Goal: Task Accomplishment & Management: Manage account settings

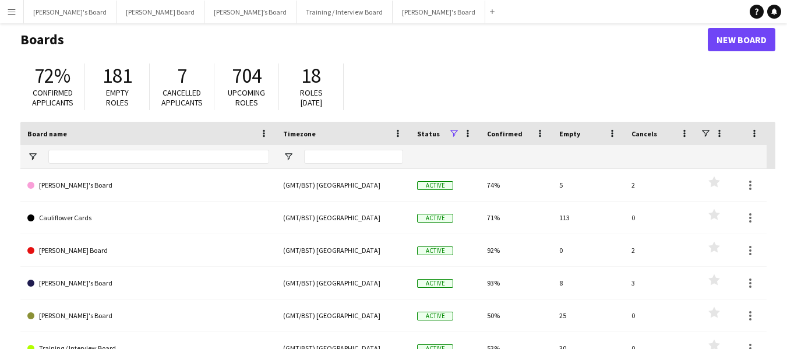
scroll to position [95, 0]
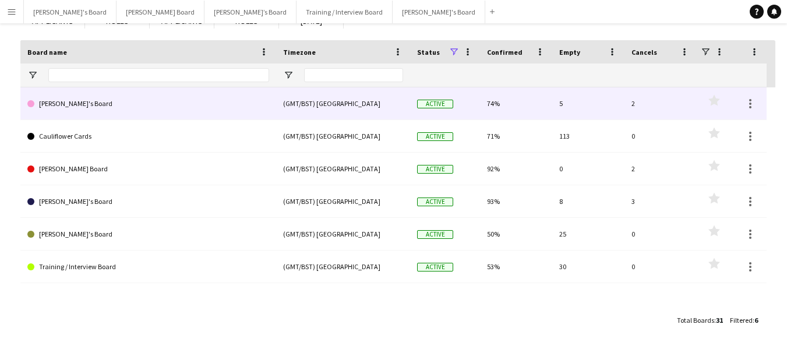
click at [143, 100] on link "[PERSON_NAME]'s Board" at bounding box center [148, 103] width 242 height 33
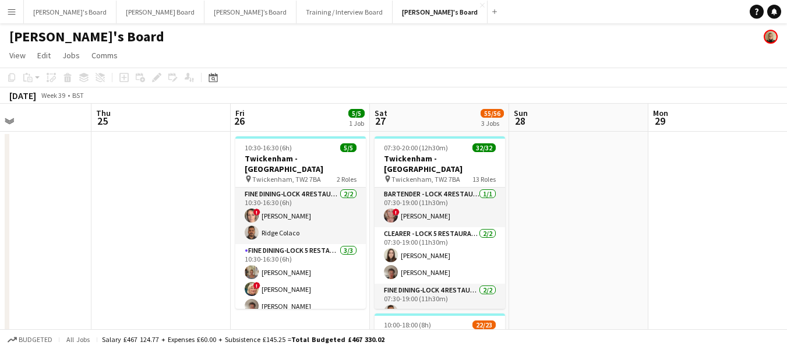
scroll to position [0, 466]
drag, startPoint x: 640, startPoint y: 113, endPoint x: 313, endPoint y: 125, distance: 327.0
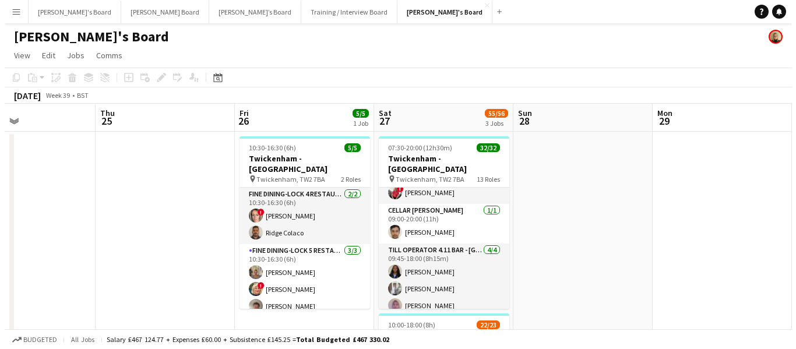
scroll to position [466, 0]
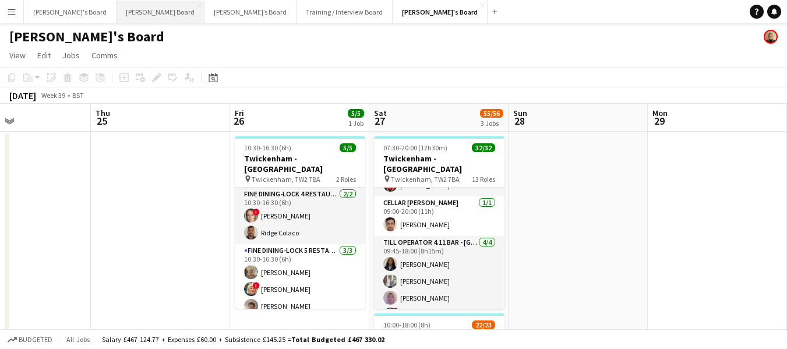
click at [123, 8] on button "Dean's Board Close" at bounding box center [160, 12] width 88 height 23
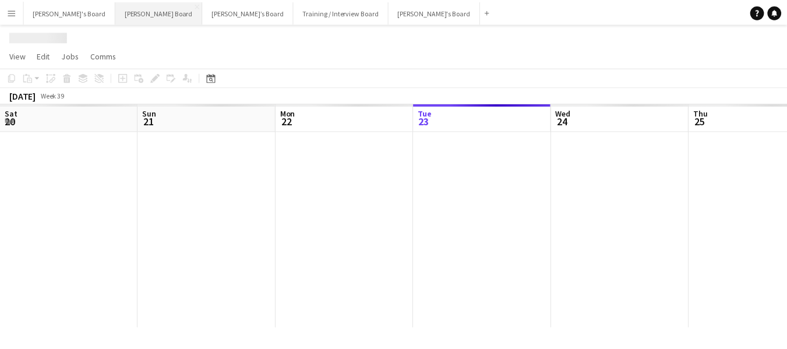
scroll to position [0, 278]
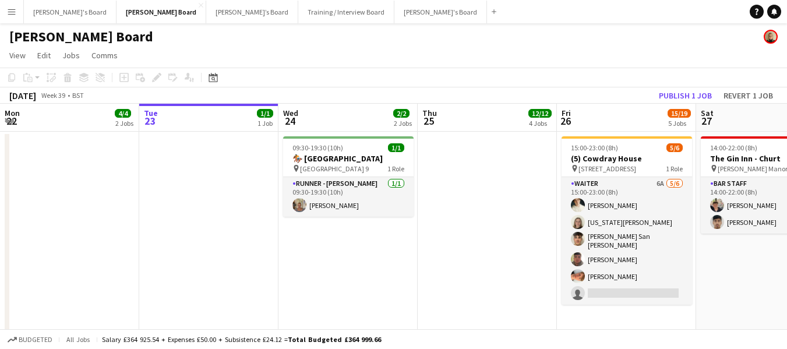
drag, startPoint x: 620, startPoint y: 97, endPoint x: 457, endPoint y: 88, distance: 162.8
click at [397, 93] on div "September 2025 Week 39 • BST Publish 1 job Revert 1 job" at bounding box center [393, 95] width 787 height 16
click at [690, 97] on button "Publish 1 job" at bounding box center [685, 95] width 62 height 15
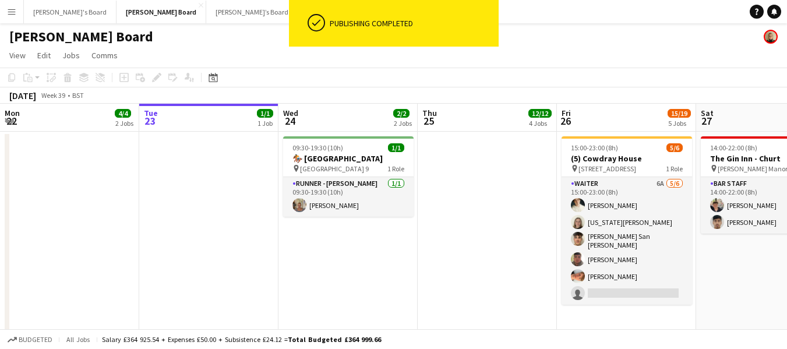
click at [555, 93] on div "September 2025 Week 39 • BST" at bounding box center [393, 95] width 787 height 16
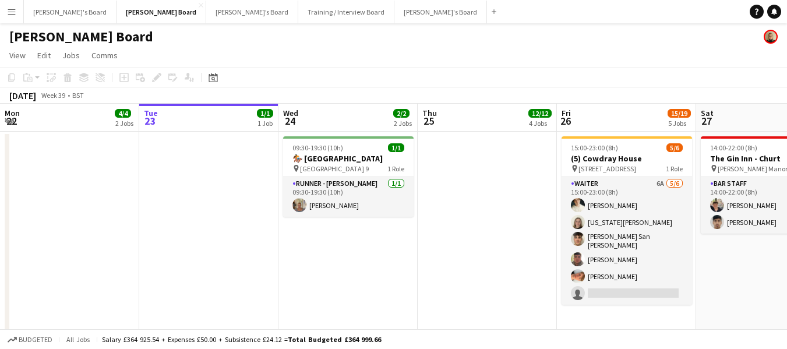
drag, startPoint x: 565, startPoint y: 94, endPoint x: 427, endPoint y: 90, distance: 138.1
click at [427, 90] on div "September 2025 Week 39 • BST" at bounding box center [393, 95] width 787 height 16
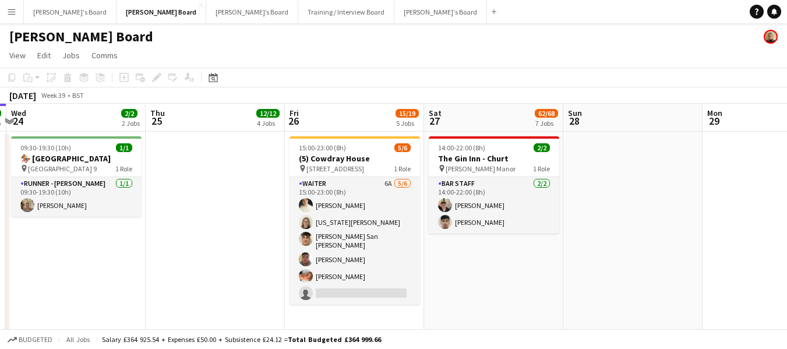
scroll to position [0, 428]
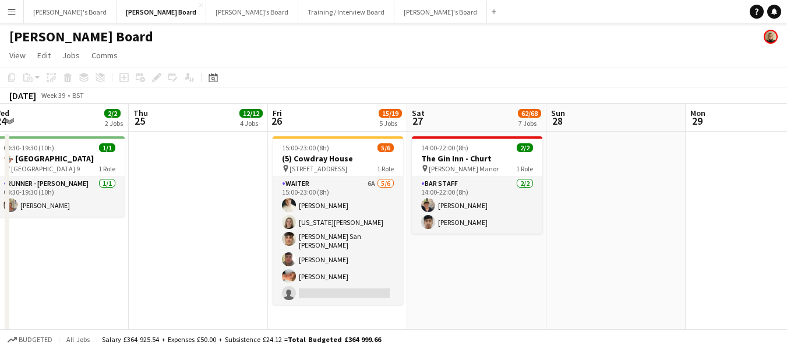
drag, startPoint x: 636, startPoint y: 122, endPoint x: 347, endPoint y: 121, distance: 288.9
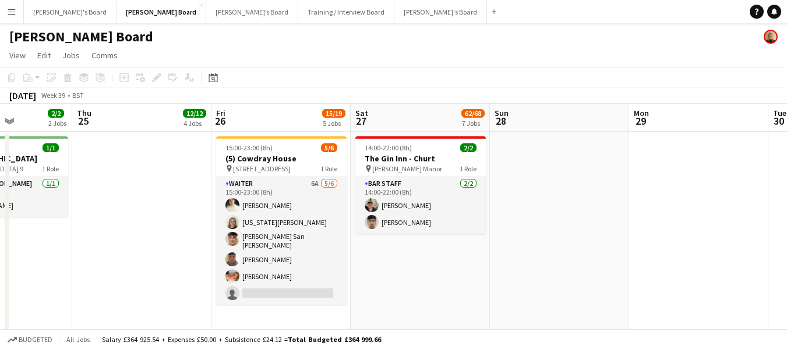
scroll to position [0, 497]
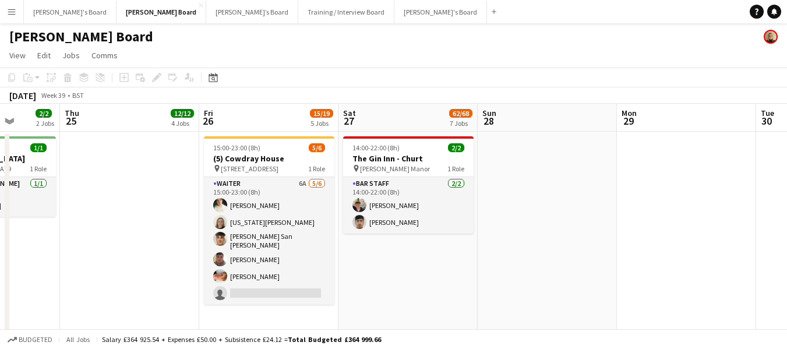
drag, startPoint x: 461, startPoint y: 150, endPoint x: 392, endPoint y: 133, distance: 70.8
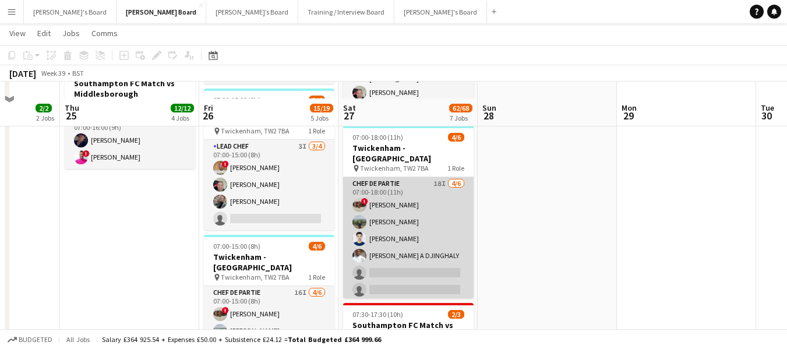
scroll to position [1107, 0]
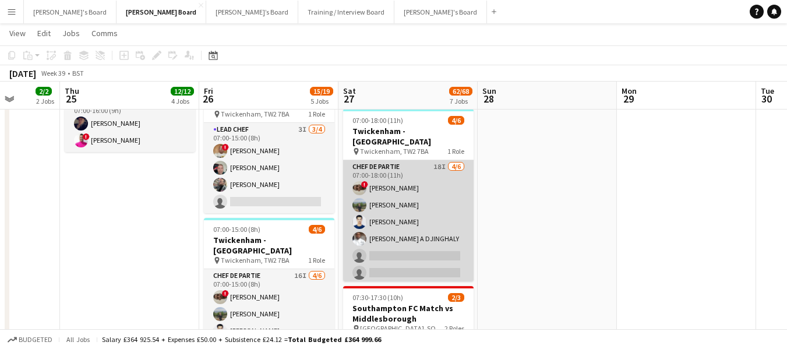
click at [389, 160] on app-card-role "Chef de Partie 18I 4/6 07:00-18:00 (11h) ! Nathan Powell Leon Lincoln Affan Kha…" at bounding box center [408, 222] width 130 height 124
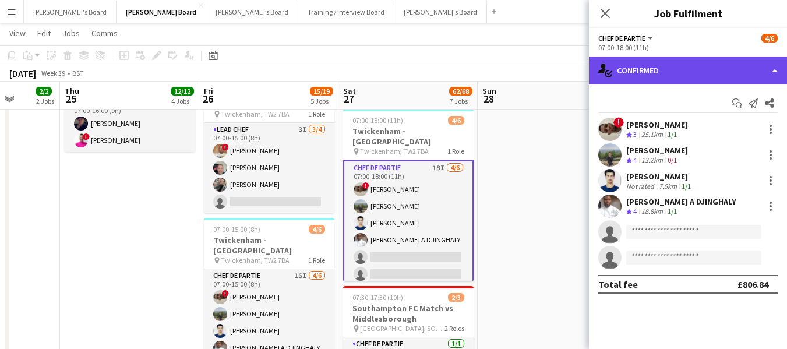
click at [676, 75] on div "single-neutral-actions-check-2 Confirmed" at bounding box center [688, 70] width 198 height 28
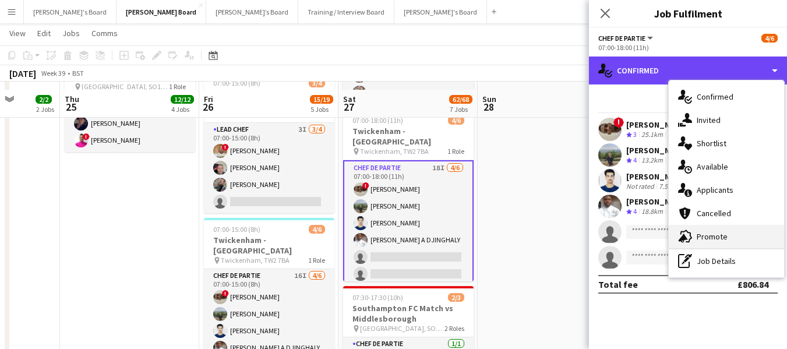
scroll to position [1165, 0]
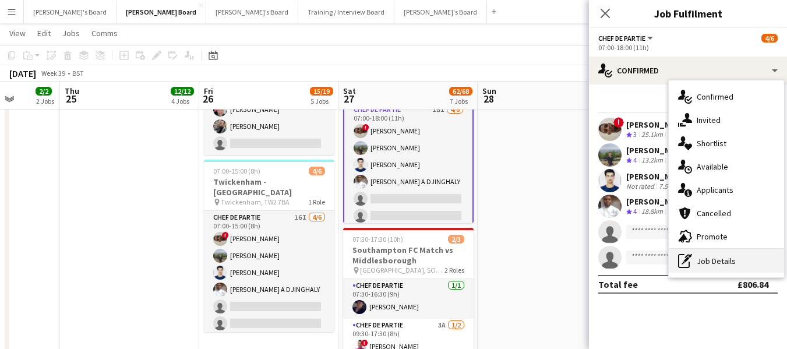
click at [738, 259] on div "pen-write Job Details" at bounding box center [726, 260] width 115 height 23
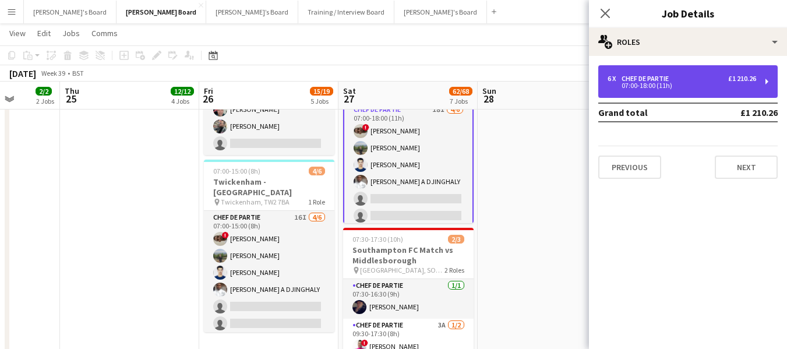
click at [667, 87] on div "07:00-18:00 (11h)" at bounding box center [682, 86] width 149 height 6
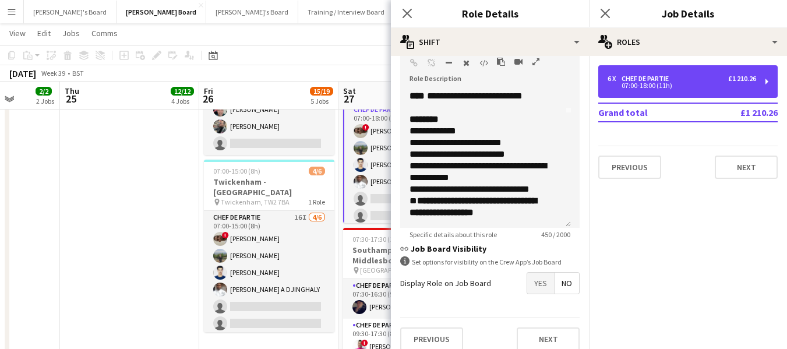
scroll to position [380, 0]
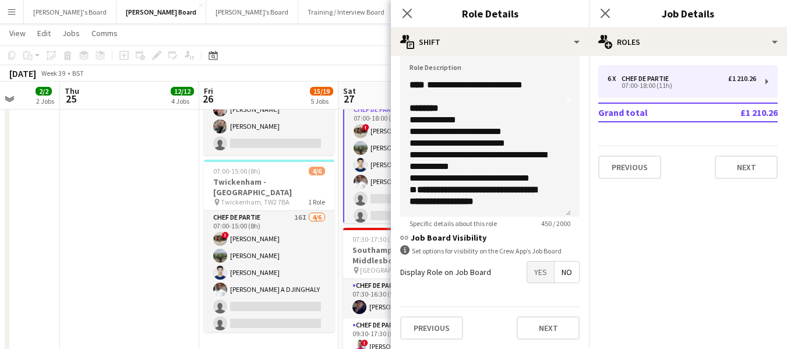
click at [562, 270] on span "No" at bounding box center [567, 272] width 24 height 21
click at [527, 276] on span "Yes" at bounding box center [540, 272] width 27 height 21
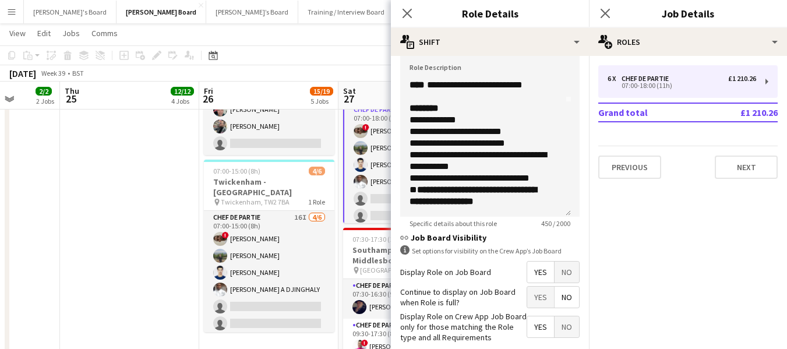
click at [537, 296] on span "Yes" at bounding box center [540, 297] width 27 height 21
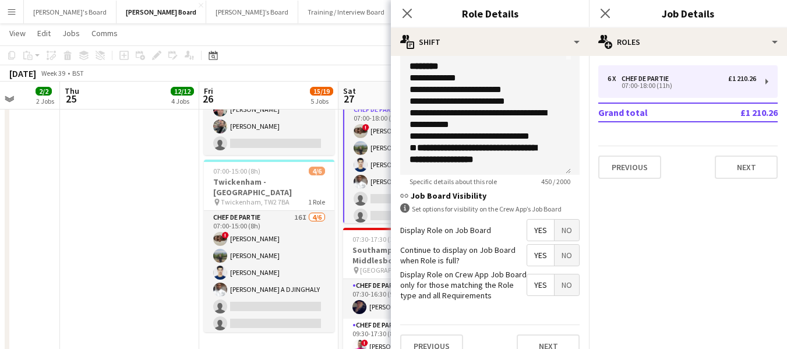
scroll to position [439, 0]
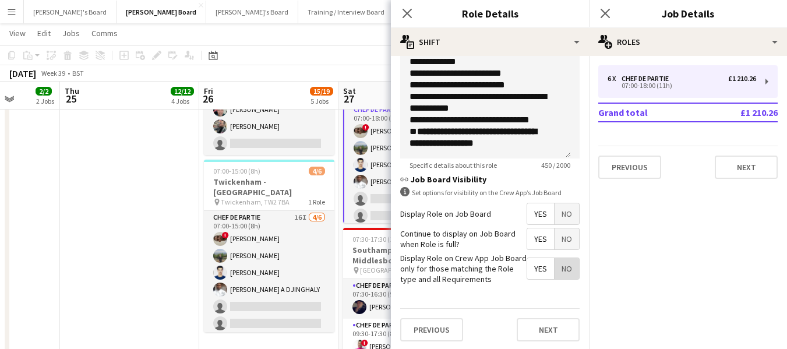
click at [559, 270] on span "No" at bounding box center [567, 268] width 24 height 21
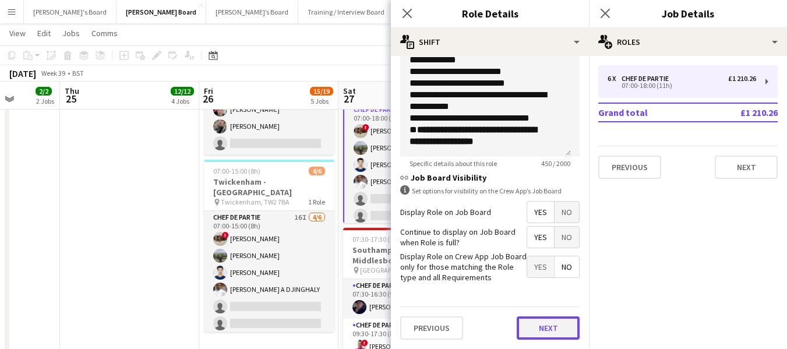
click at [535, 331] on button "Next" at bounding box center [548, 327] width 63 height 23
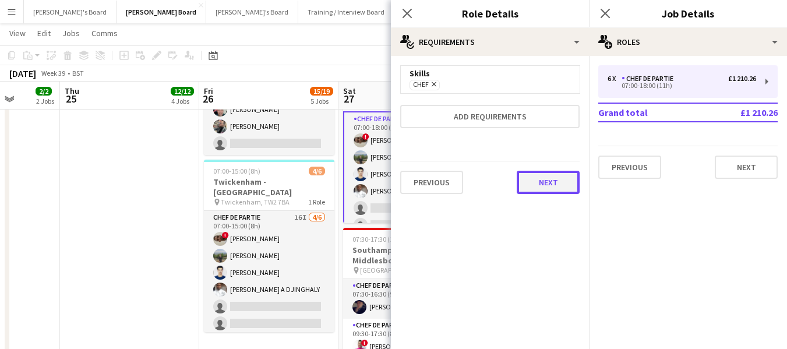
click at [551, 182] on button "Next" at bounding box center [548, 182] width 63 height 23
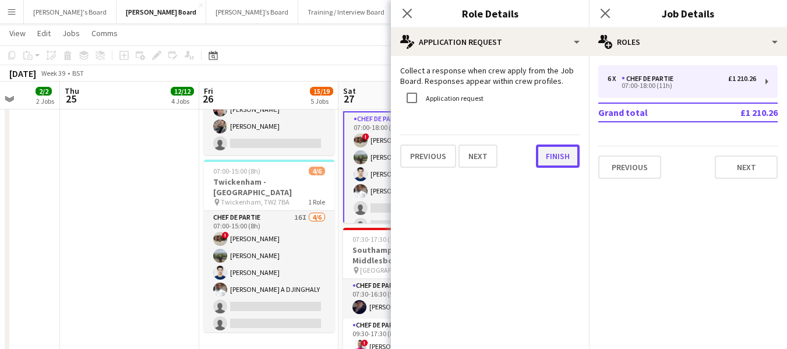
click at [559, 156] on button "Finish" at bounding box center [558, 155] width 44 height 23
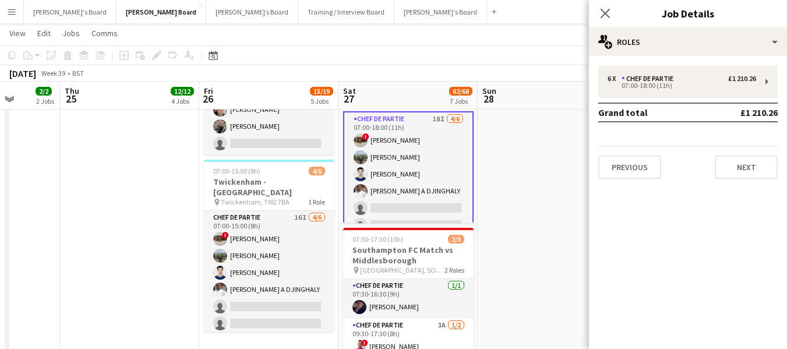
click at [446, 52] on app-toolbar "Copy Paste Paste Ctrl+V Paste with crew Ctrl+Shift+V Paste linked Job Delete Gr…" at bounding box center [393, 55] width 787 height 20
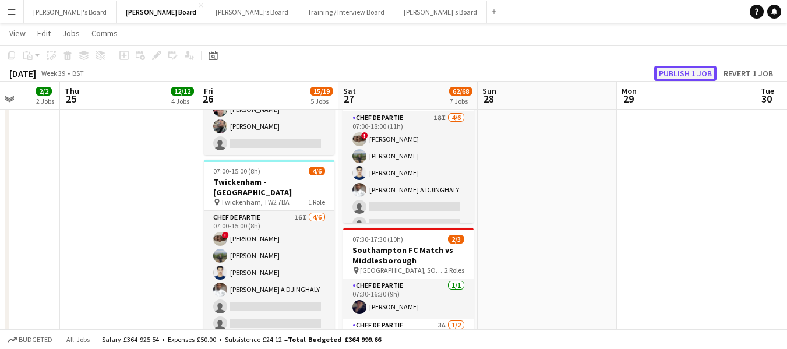
click at [681, 69] on button "Publish 1 job" at bounding box center [685, 73] width 62 height 15
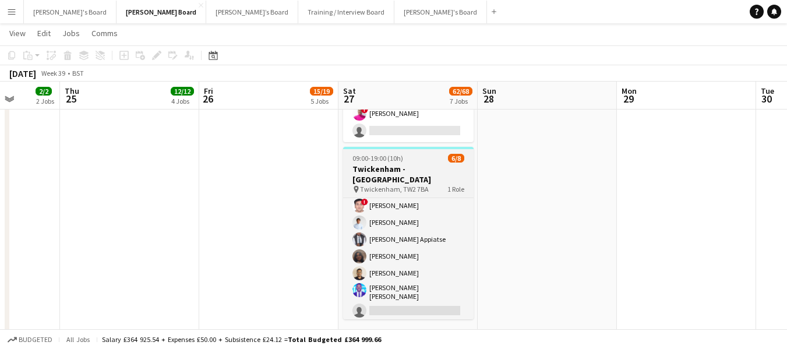
scroll to position [26, 0]
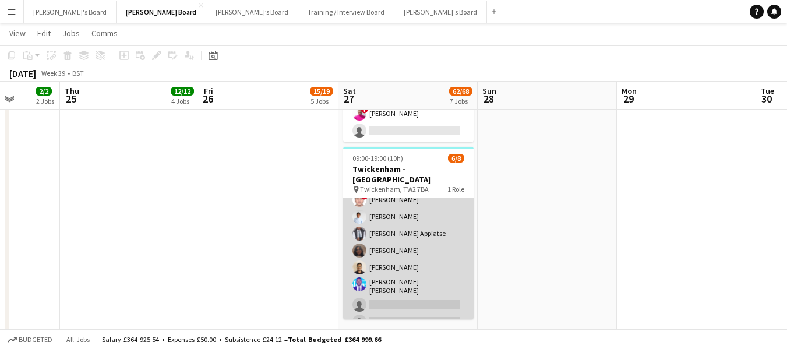
click at [412, 236] on app-card-role "Kitchen Porter 27A 6/8 09:00-19:00 (10h) ! Prakhar kirsali Charlton Chidubem Gi…" at bounding box center [408, 252] width 130 height 161
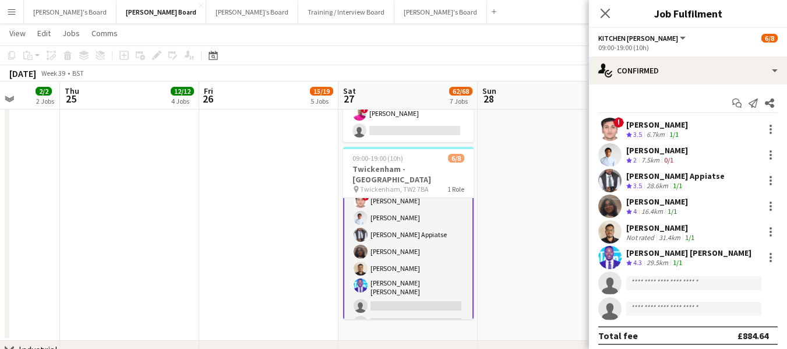
scroll to position [27, 0]
click at [764, 227] on div at bounding box center [771, 232] width 14 height 14
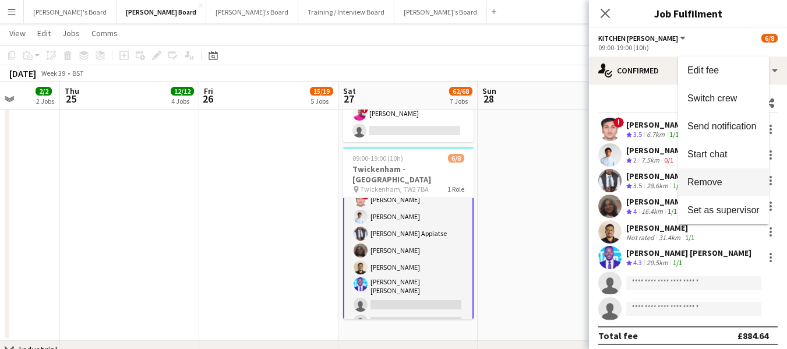
click at [717, 183] on span "Remove" at bounding box center [704, 182] width 35 height 10
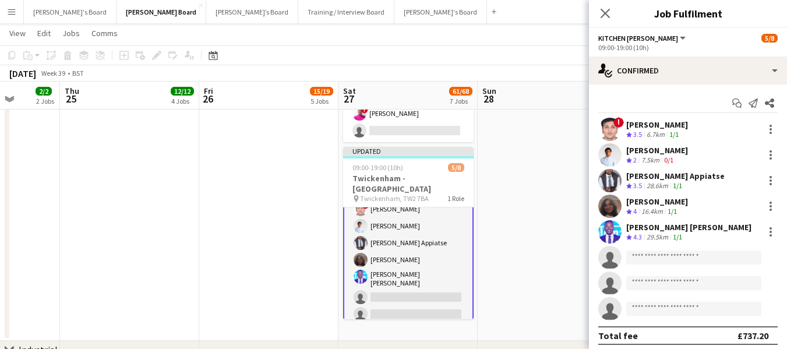
click at [536, 41] on app-page-menu "View Day view expanded Day view collapsed Month view Date picker Jump to today …" at bounding box center [393, 34] width 787 height 22
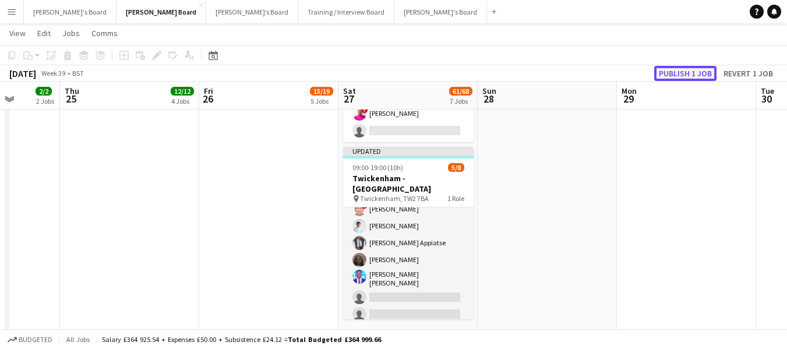
click at [676, 75] on button "Publish 1 job" at bounding box center [685, 73] width 62 height 15
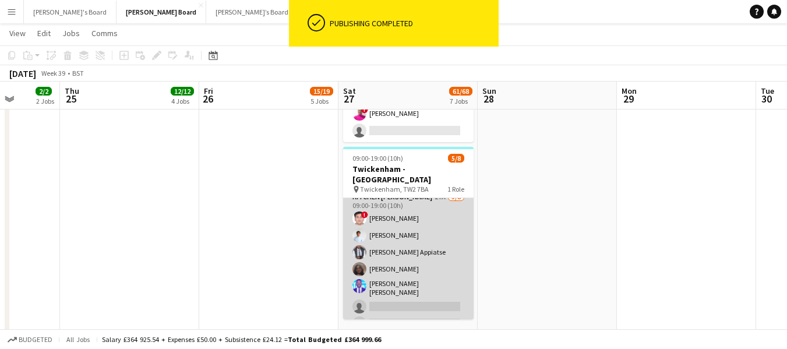
scroll to position [0, 0]
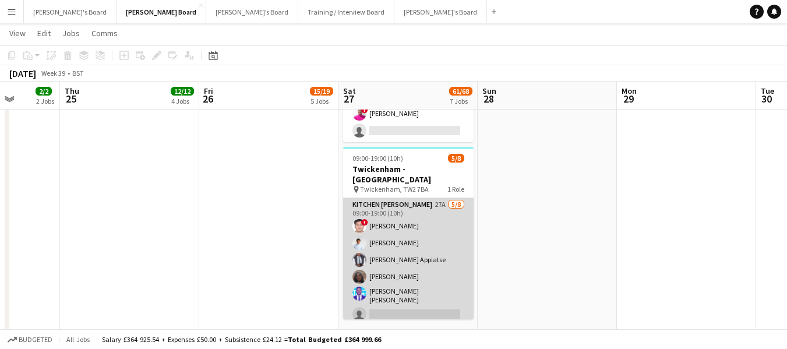
click at [399, 198] on app-card-role "Kitchen Porter 27A 5/8 09:00-19:00 (10h) ! Prakhar kirsali Charlton Chidubem Gi…" at bounding box center [408, 278] width 130 height 161
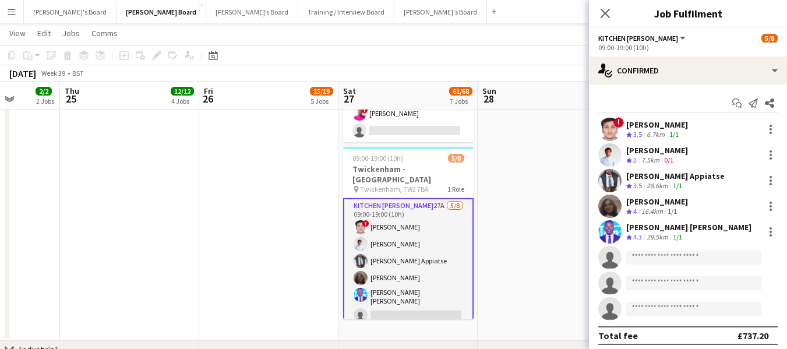
click at [662, 124] on div "Prakhar kirsali" at bounding box center [657, 124] width 62 height 10
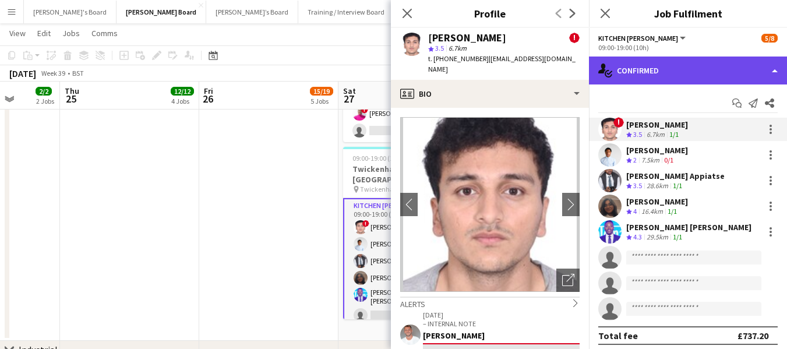
click at [683, 63] on div "single-neutral-actions-check-2 Confirmed" at bounding box center [688, 70] width 198 height 28
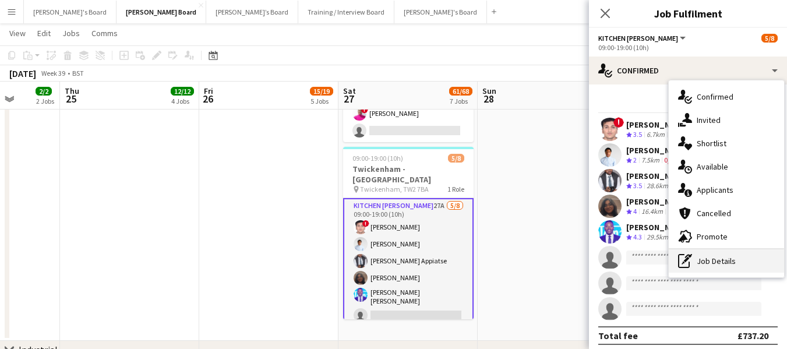
click at [707, 269] on div "pen-write Job Details" at bounding box center [726, 260] width 115 height 23
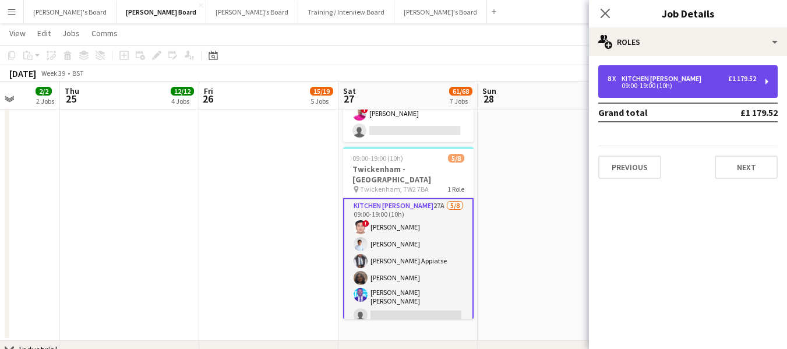
click at [716, 83] on div "09:00-19:00 (10h)" at bounding box center [682, 86] width 149 height 6
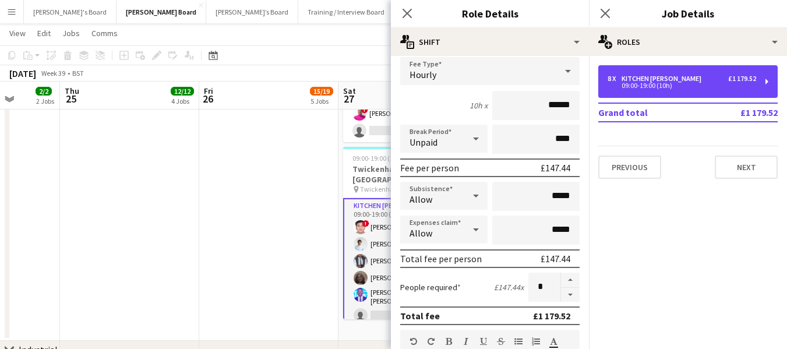
scroll to position [175, 0]
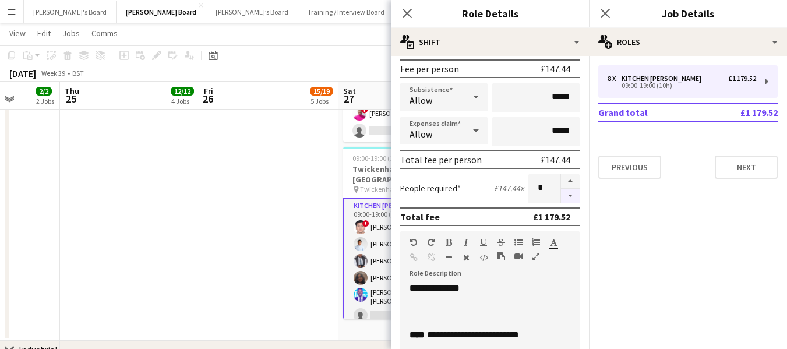
click at [561, 195] on button "button" at bounding box center [570, 196] width 19 height 15
type input "*"
click at [737, 168] on button "Next" at bounding box center [746, 167] width 63 height 23
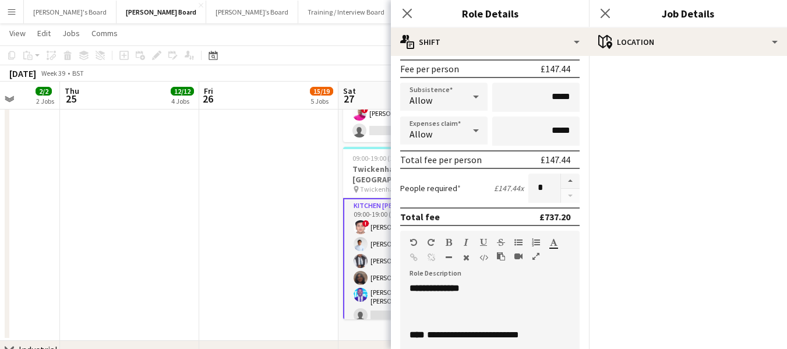
click at [326, 30] on app-page-menu "View Day view expanded Day view collapsed Month view Date picker Jump to today …" at bounding box center [393, 34] width 787 height 22
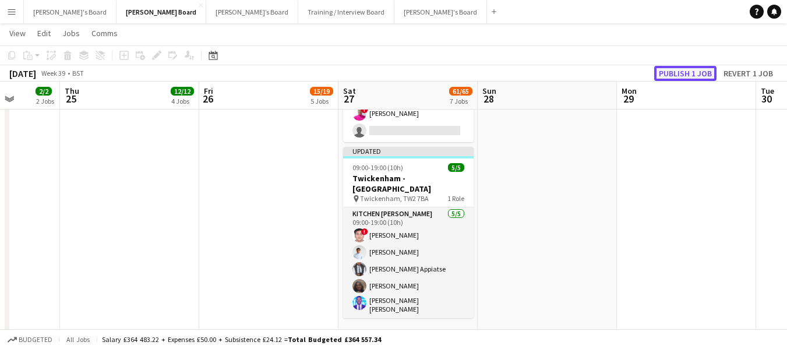
click at [697, 76] on button "Publish 1 job" at bounding box center [685, 73] width 62 height 15
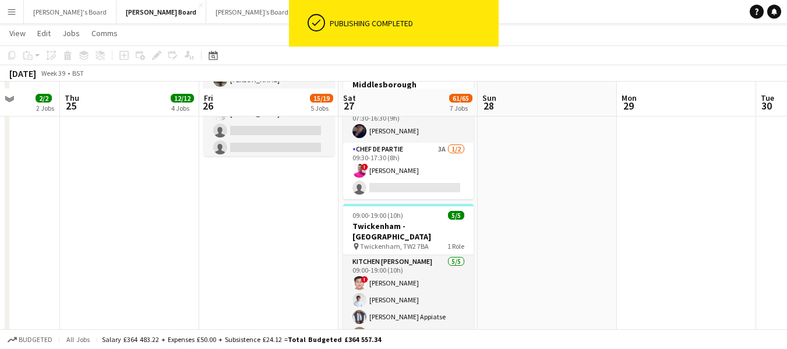
scroll to position [1340, 0]
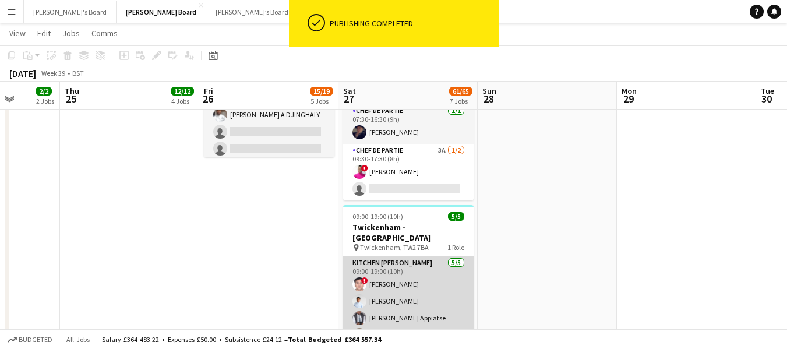
click at [389, 256] on app-card-role "Kitchen Porter 5/5 09:00-19:00 (10h) ! Prakhar kirsali Charlton Chidubem Giorda…" at bounding box center [408, 311] width 130 height 111
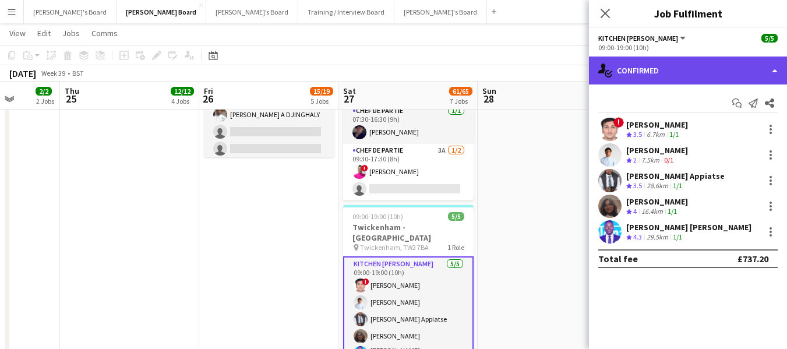
click at [697, 71] on div "single-neutral-actions-check-2 Confirmed" at bounding box center [688, 70] width 198 height 28
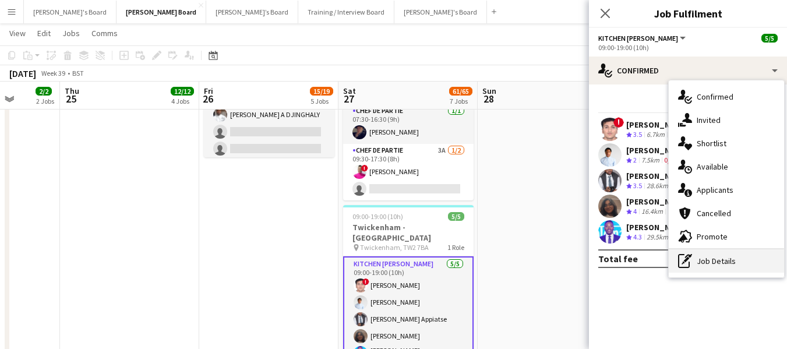
click at [703, 260] on div "pen-write Job Details" at bounding box center [726, 260] width 115 height 23
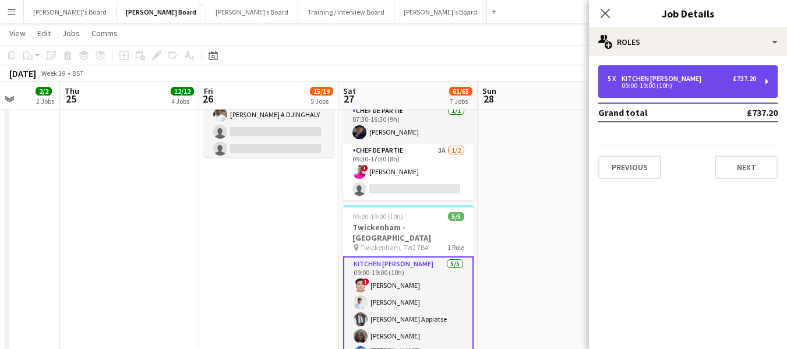
click at [700, 83] on div "09:00-19:00 (10h)" at bounding box center [682, 86] width 149 height 6
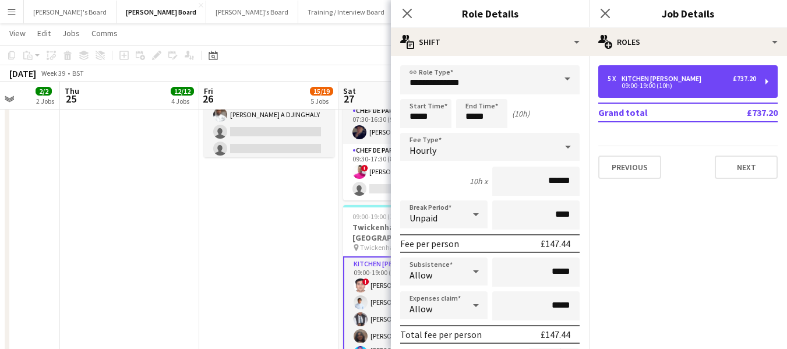
scroll to position [175, 0]
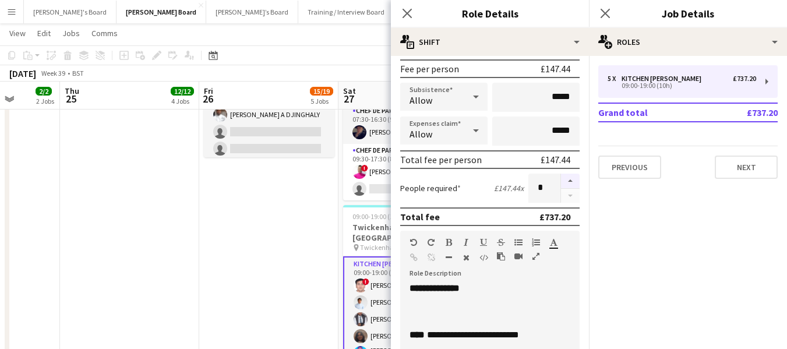
click at [561, 178] on button "button" at bounding box center [570, 181] width 19 height 15
type input "*"
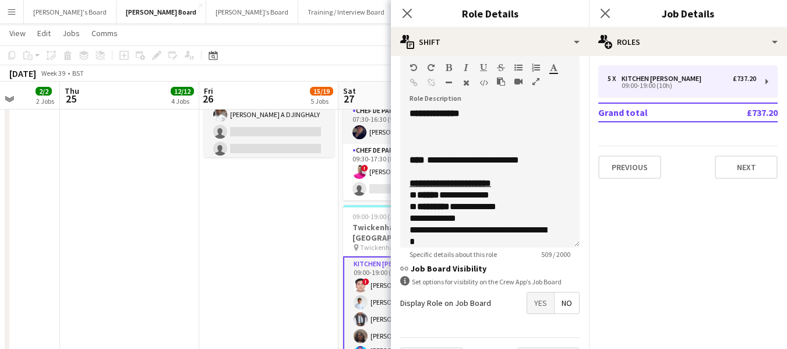
scroll to position [380, 0]
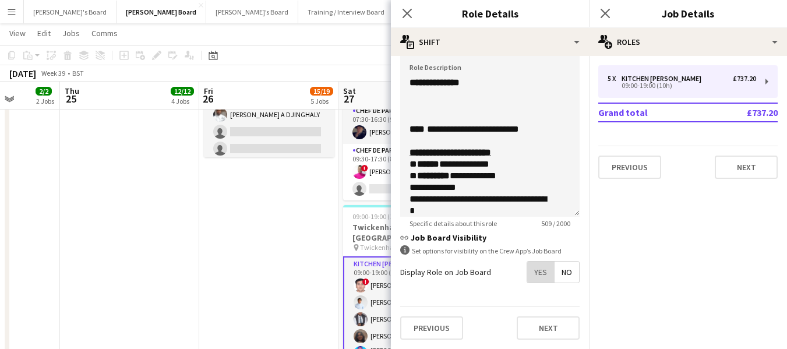
click at [536, 274] on span "Yes" at bounding box center [540, 272] width 27 height 21
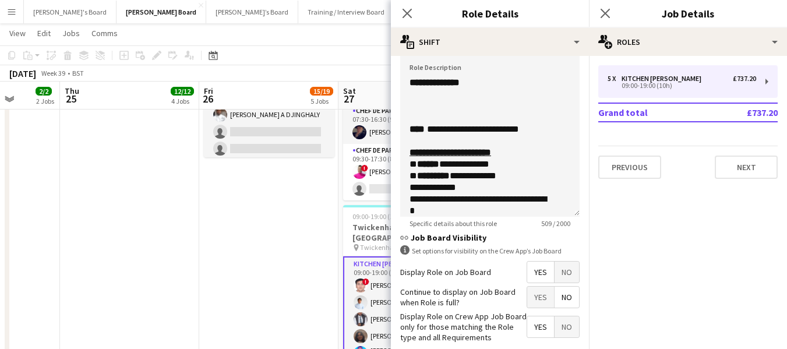
click at [533, 276] on span "Yes" at bounding box center [540, 272] width 27 height 21
click at [559, 298] on span "No" at bounding box center [567, 297] width 24 height 21
click at [527, 318] on span "Yes" at bounding box center [540, 326] width 27 height 21
click at [345, 44] on app-page-menu "View Day view expanded Day view collapsed Month view Date picker Jump to today …" at bounding box center [393, 34] width 787 height 22
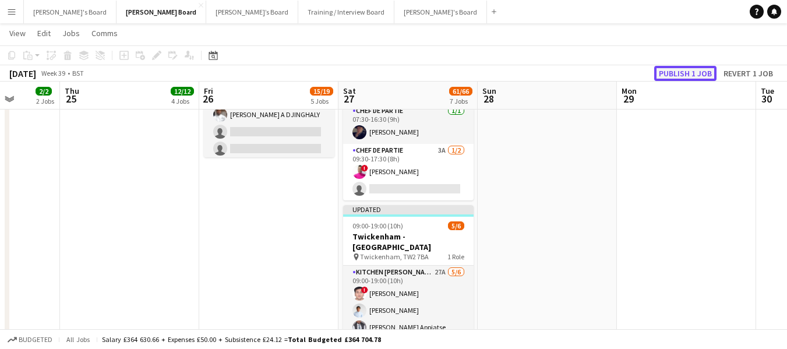
click at [704, 75] on button "Publish 1 job" at bounding box center [685, 73] width 62 height 15
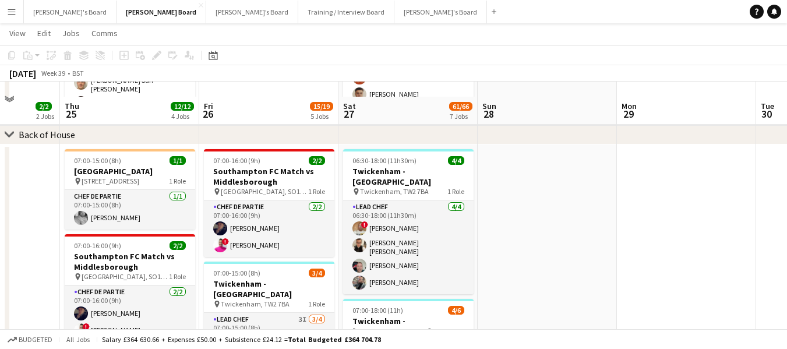
scroll to position [932, 0]
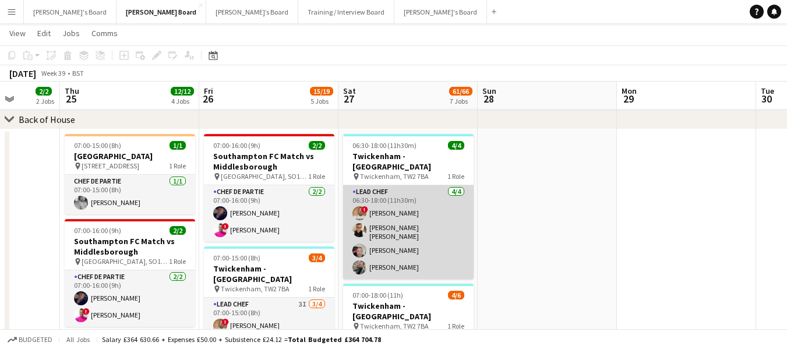
click at [385, 185] on app-card-role "Lead Chef 4/4 06:30-18:00 (11h30m) ! Ian Hutchinson Marnel Antonio Guillen Cast…" at bounding box center [408, 232] width 130 height 94
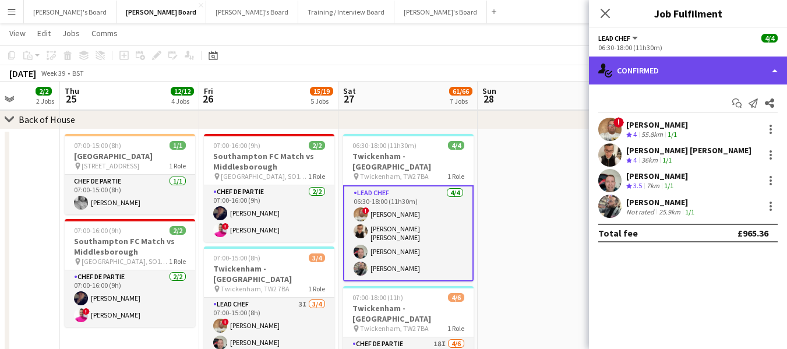
click at [688, 78] on div "single-neutral-actions-check-2 Confirmed" at bounding box center [688, 70] width 198 height 28
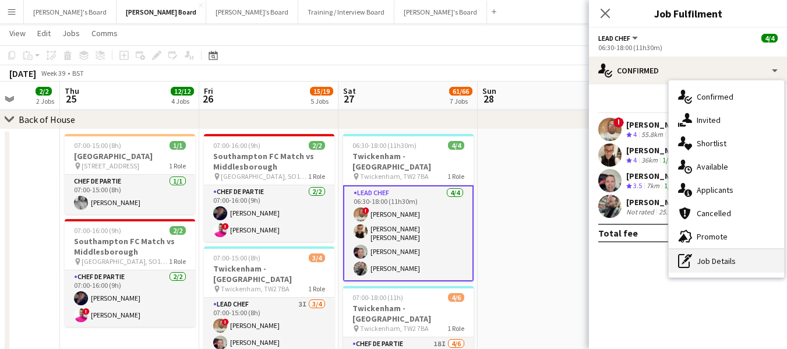
click at [711, 255] on div "pen-write Job Details" at bounding box center [726, 260] width 115 height 23
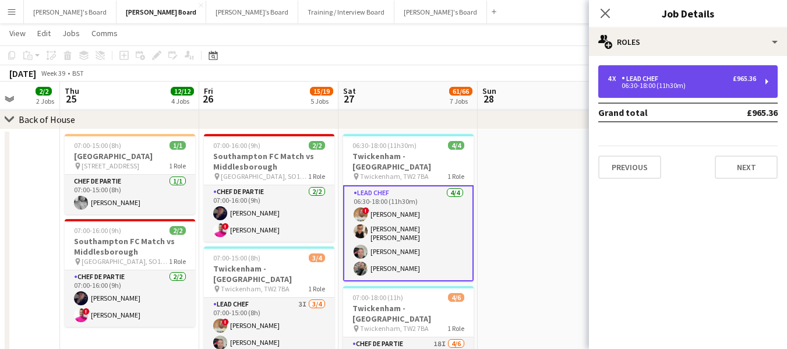
click at [647, 72] on div "4 x Lead Chef £965.36 06:30-18:00 (11h30m)" at bounding box center [687, 81] width 179 height 33
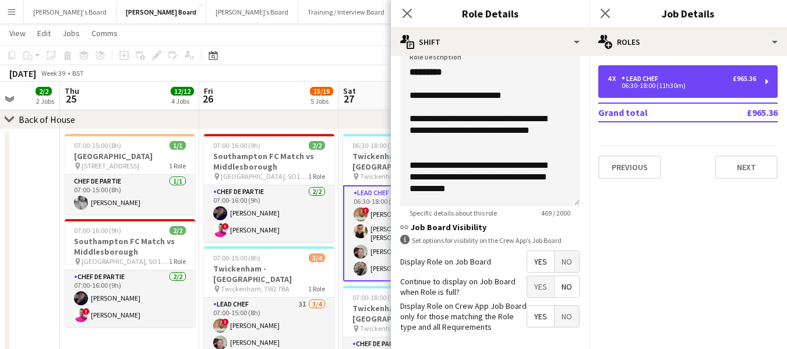
scroll to position [408, 0]
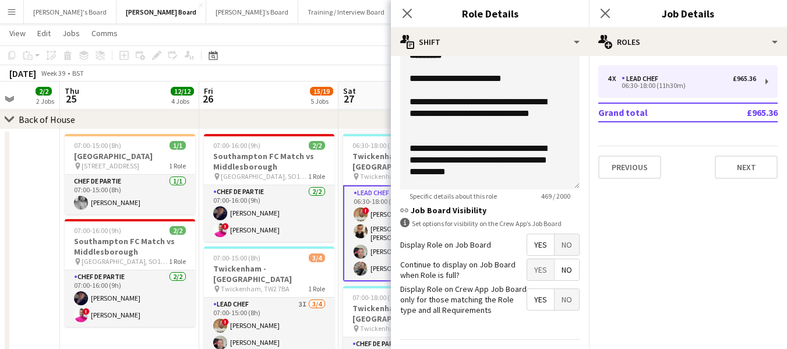
click at [534, 268] on span "Yes" at bounding box center [540, 269] width 27 height 21
click at [351, 38] on app-page-menu "View Day view expanded Day view collapsed Month view Date picker Jump to today …" at bounding box center [393, 34] width 787 height 22
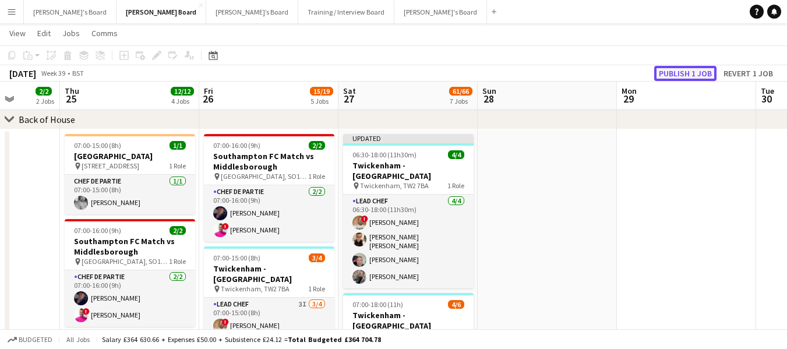
click at [669, 77] on button "Publish 1 job" at bounding box center [685, 73] width 62 height 15
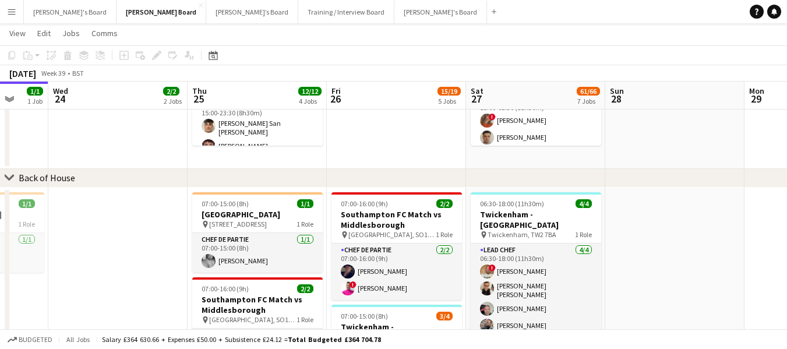
scroll to position [0, 382]
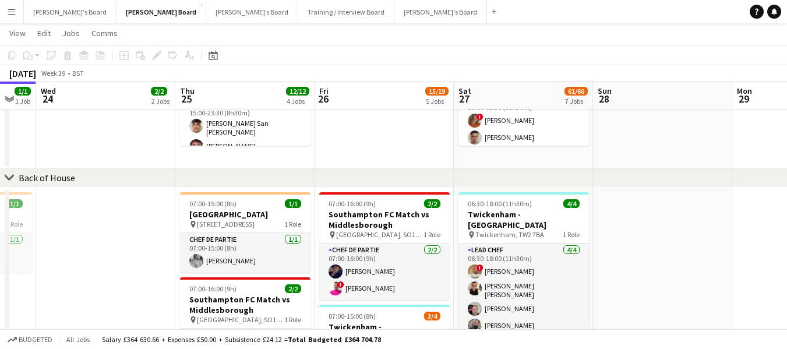
drag, startPoint x: 293, startPoint y: 196, endPoint x: 394, endPoint y: 194, distance: 101.4
click at [394, 194] on app-calendar-viewport "Sun 21 Mon 22 4/4 2 Jobs Tue 23 1/1 1 Job Wed 24 2/2 2 Jobs Thu 25 12/12 4 Jobs…" at bounding box center [393, 87] width 787 height 1830
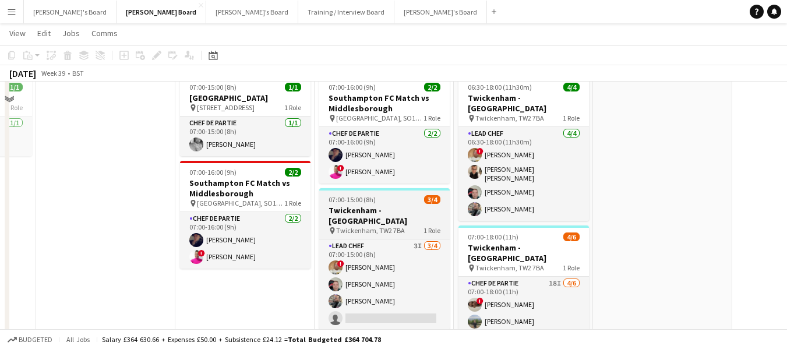
scroll to position [932, 0]
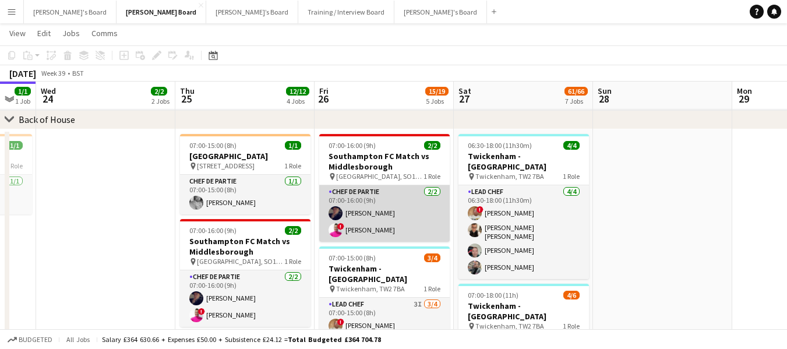
click at [368, 193] on app-card-role "Chef de Partie 2/2 07:00-16:00 (9h) Nicolae Mitoc ! Tendai Mawire" at bounding box center [384, 213] width 130 height 56
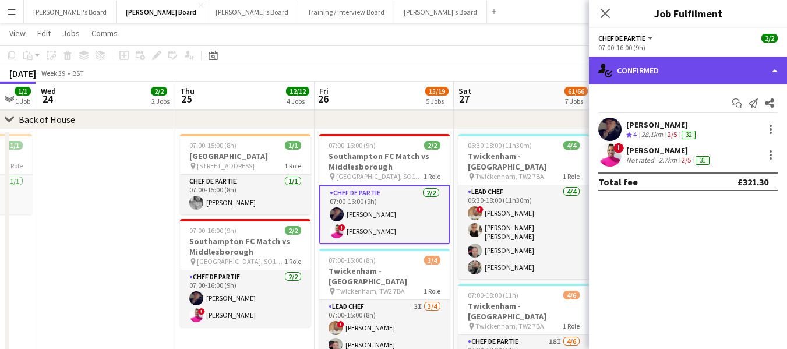
click at [719, 77] on div "single-neutral-actions-check-2 Confirmed" at bounding box center [688, 70] width 198 height 28
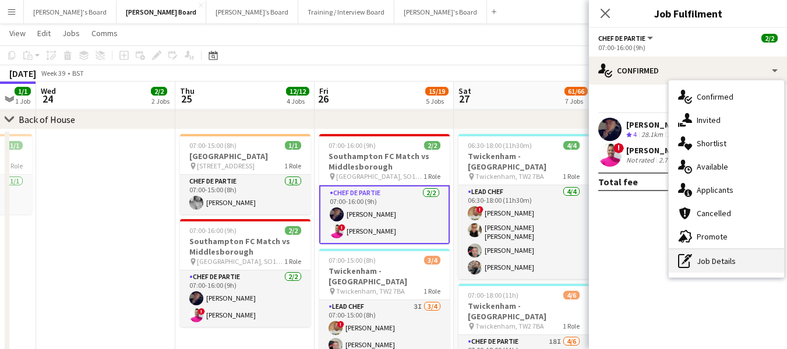
click at [725, 255] on div "pen-write Job Details" at bounding box center [726, 260] width 115 height 23
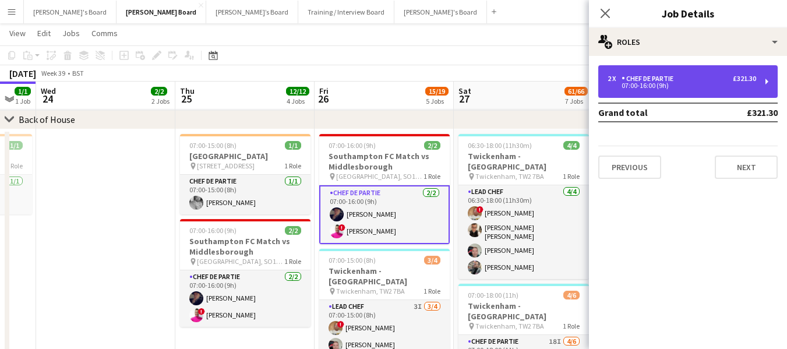
click at [707, 72] on div "2 x Chef de Partie £321.30 07:00-16:00 (9h)" at bounding box center [687, 81] width 179 height 33
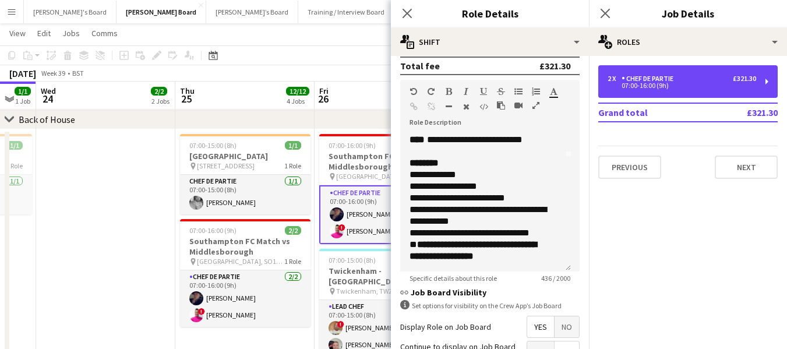
scroll to position [349, 0]
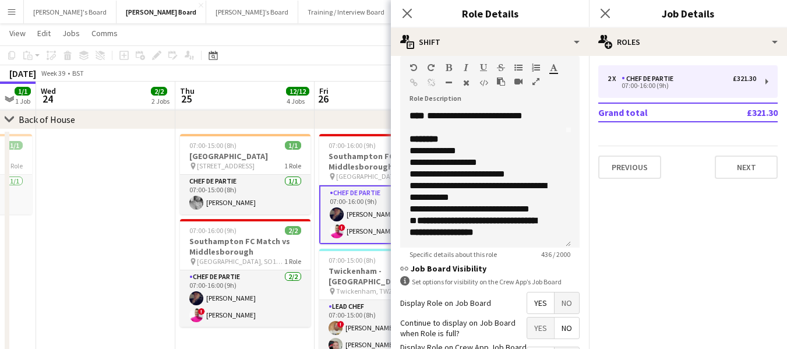
click at [367, 49] on app-toolbar "Copy Paste Paste Ctrl+V Paste with crew Ctrl+Shift+V Paste linked Job Delete Gr…" at bounding box center [393, 55] width 787 height 20
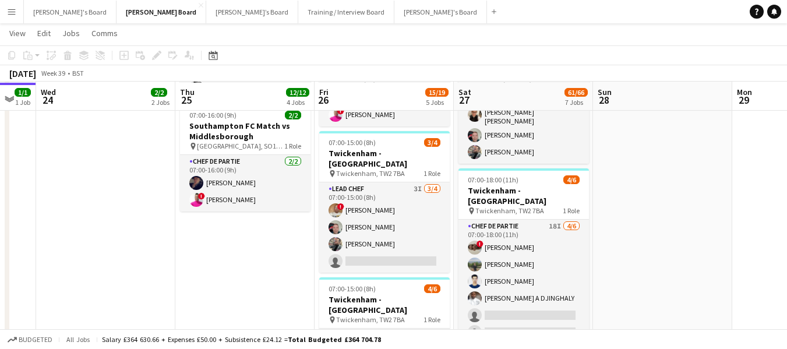
scroll to position [1048, 0]
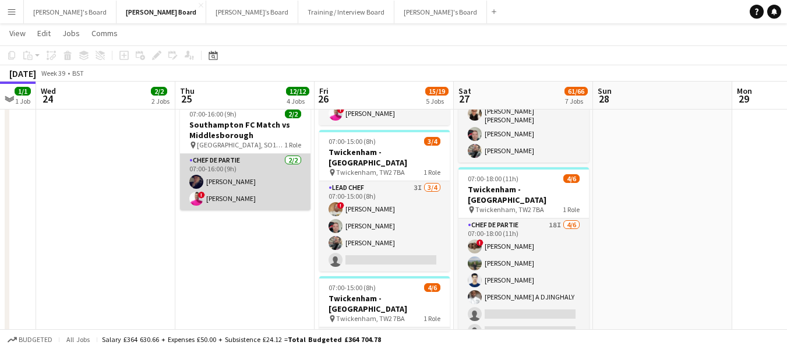
click at [231, 163] on app-card-role "Chef de Partie 2/2 07:00-16:00 (9h) Nicolae Mitoc ! Tendai Mawire" at bounding box center [245, 182] width 130 height 56
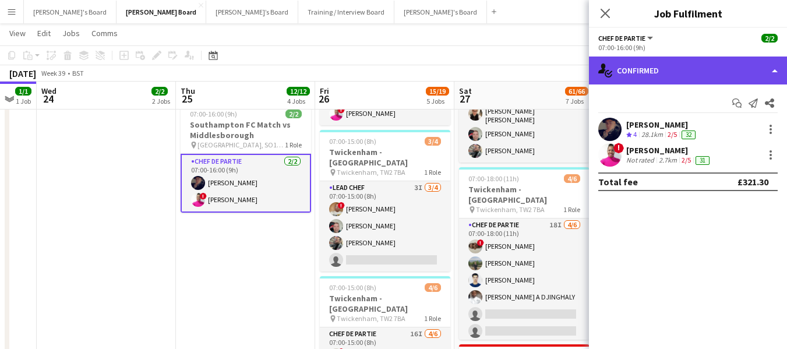
drag, startPoint x: 699, startPoint y: 68, endPoint x: 700, endPoint y: 80, distance: 12.3
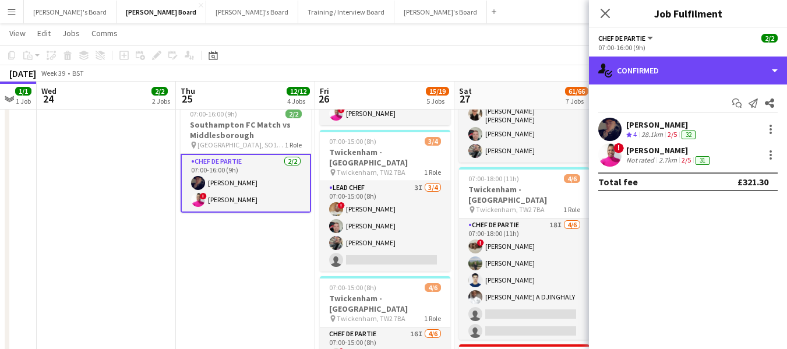
click at [699, 69] on div "single-neutral-actions-check-2 Confirmed" at bounding box center [688, 70] width 198 height 28
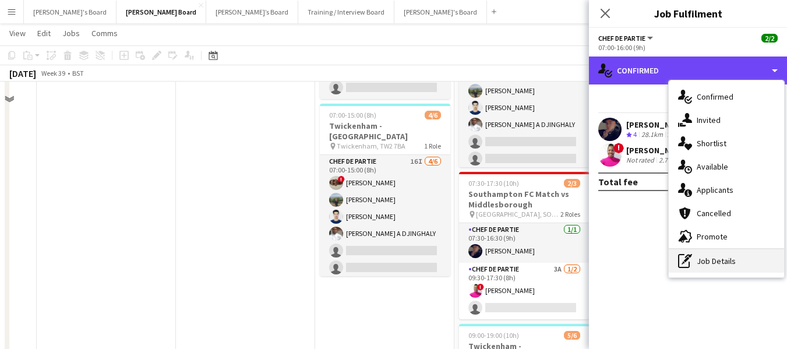
scroll to position [1223, 0]
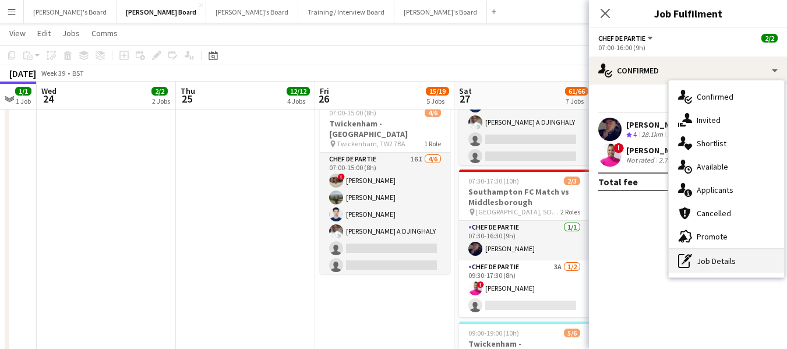
click at [721, 263] on div "pen-write Job Details" at bounding box center [726, 260] width 115 height 23
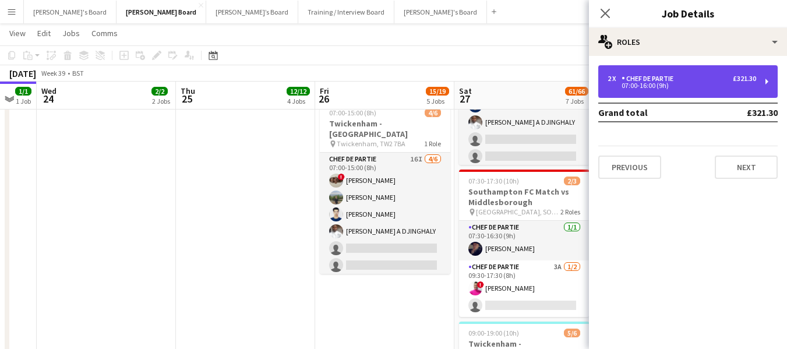
click at [729, 81] on div "2 x Chef de Partie £321.30" at bounding box center [682, 79] width 149 height 8
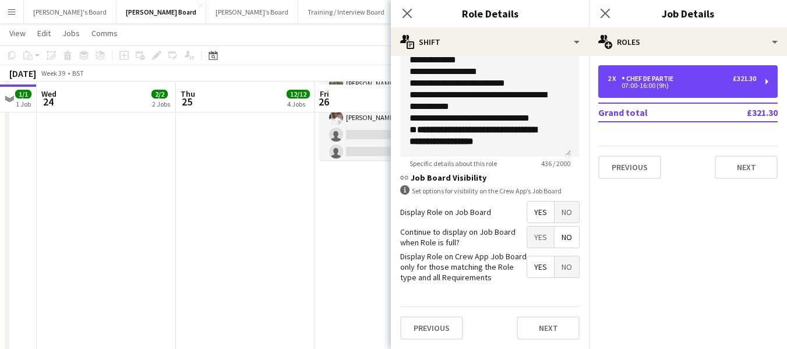
scroll to position [1340, 0]
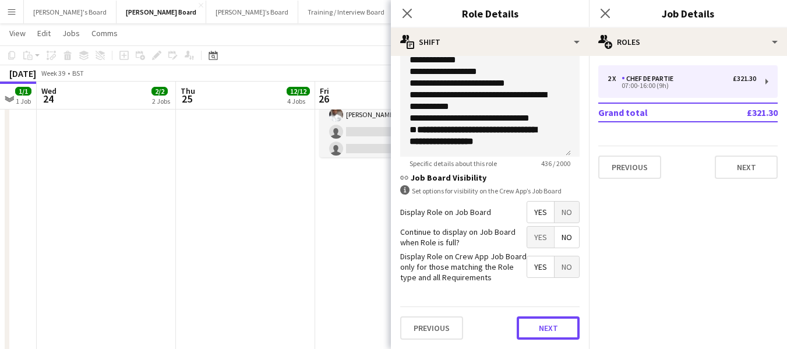
click at [538, 327] on button "Next" at bounding box center [548, 327] width 63 height 23
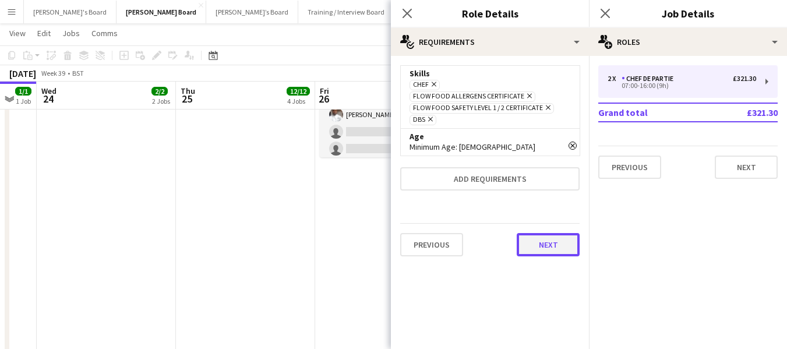
click at [548, 239] on button "Next" at bounding box center [548, 244] width 63 height 23
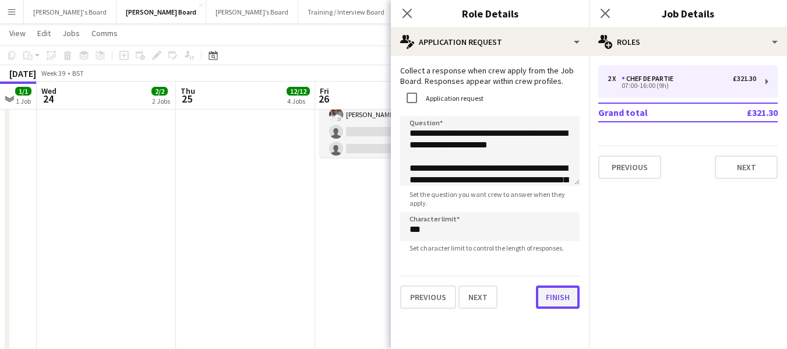
click at [564, 309] on div "**********" at bounding box center [490, 187] width 198 height 262
click at [559, 294] on button "Finish" at bounding box center [558, 296] width 44 height 23
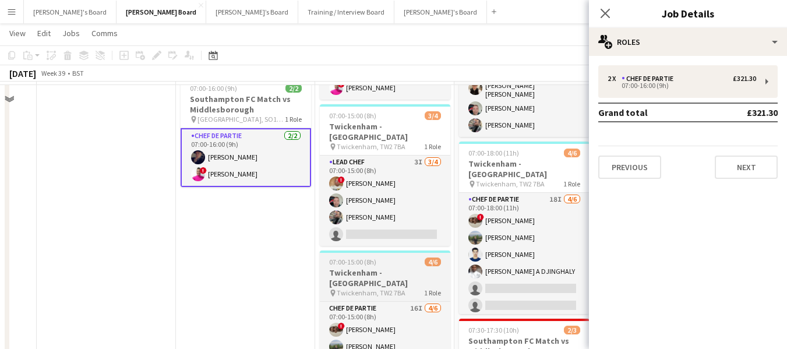
scroll to position [1048, 0]
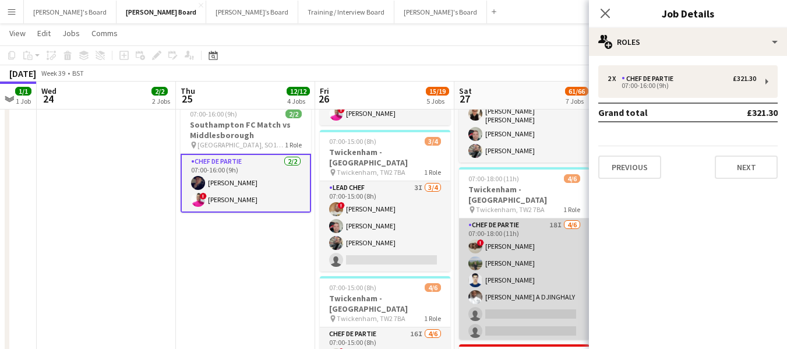
click at [514, 218] on app-card-role "Chef de Partie 18I 4/6 07:00-18:00 (11h) ! Nathan Powell Leon Lincoln Affan Kha…" at bounding box center [524, 280] width 130 height 124
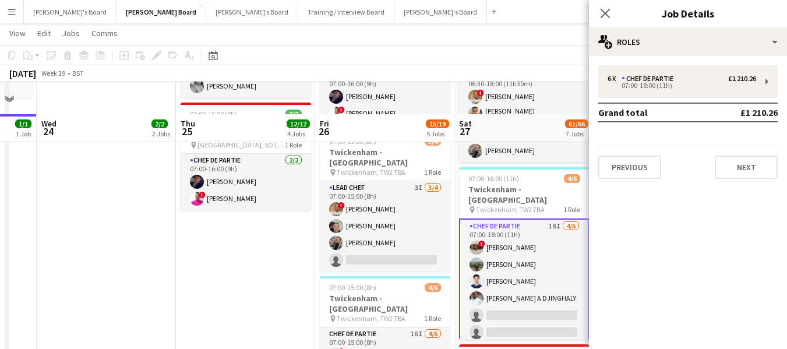
scroll to position [1107, 0]
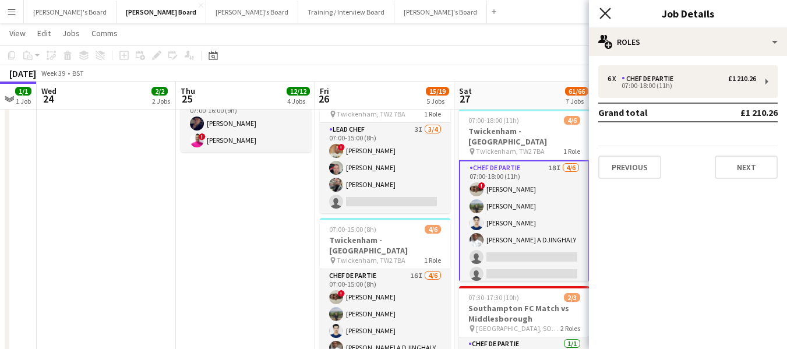
click at [603, 14] on icon "Close pop-in" at bounding box center [604, 13] width 11 height 11
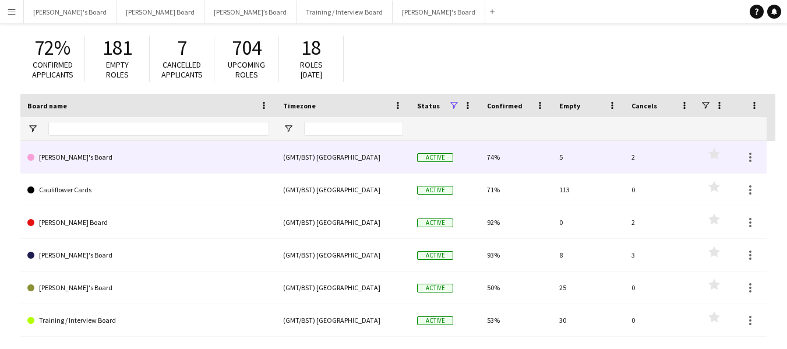
scroll to position [58, 0]
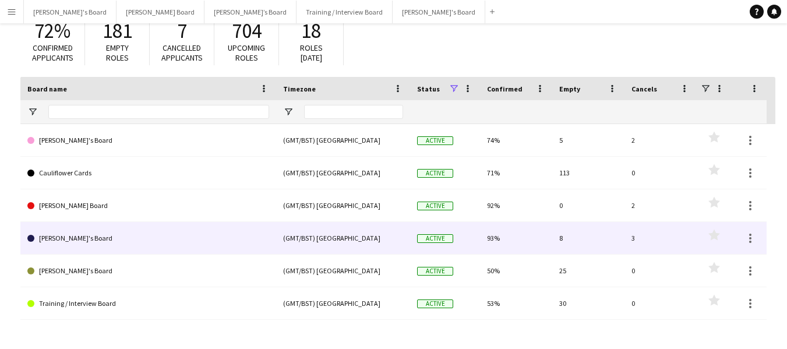
click at [96, 241] on link "[PERSON_NAME]'s Board" at bounding box center [148, 238] width 242 height 33
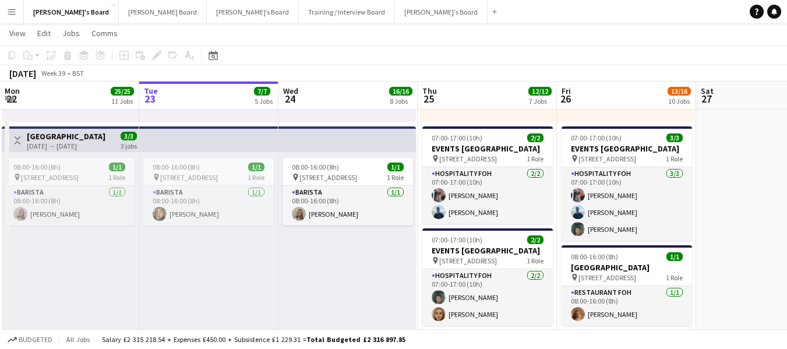
scroll to position [0, 384]
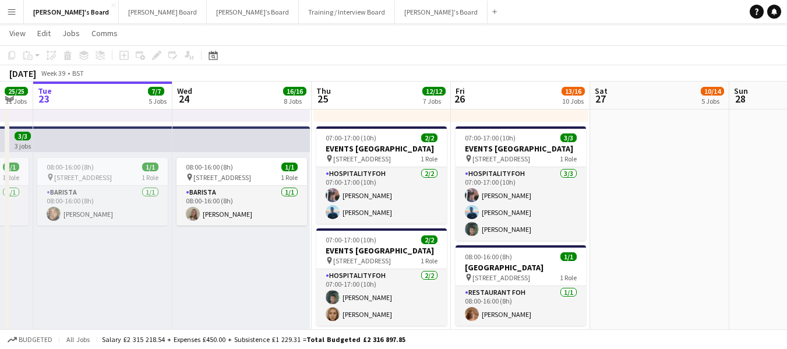
drag, startPoint x: 489, startPoint y: 91, endPoint x: 144, endPoint y: 81, distance: 345.0
click at [119, 12] on button "Dean's Board Close" at bounding box center [163, 12] width 88 height 23
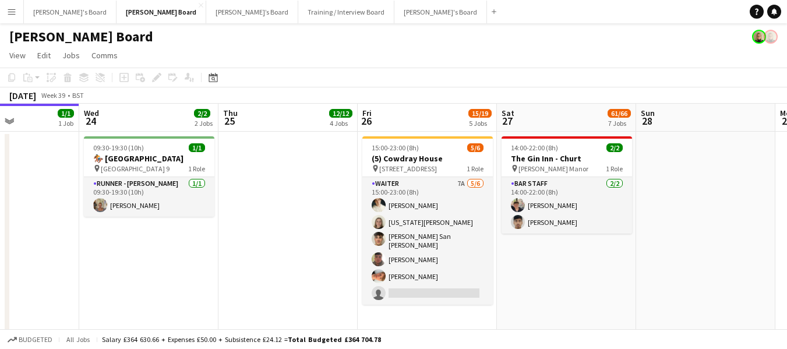
scroll to position [0, 508]
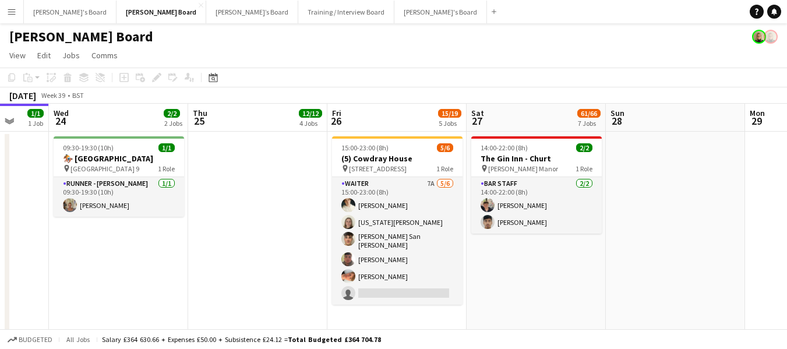
drag, startPoint x: 489, startPoint y: 119, endPoint x: 260, endPoint y: 113, distance: 229.6
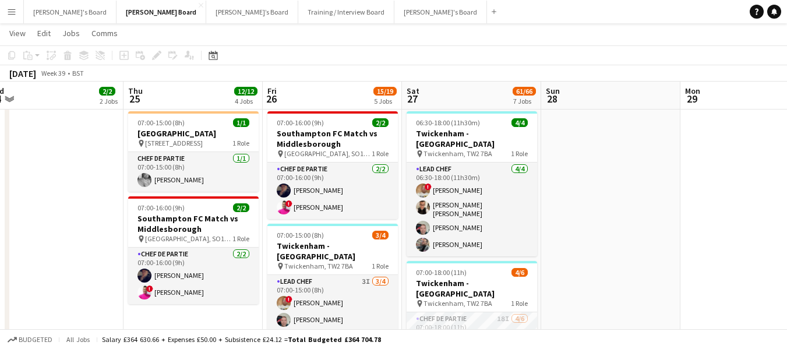
scroll to position [0, 481]
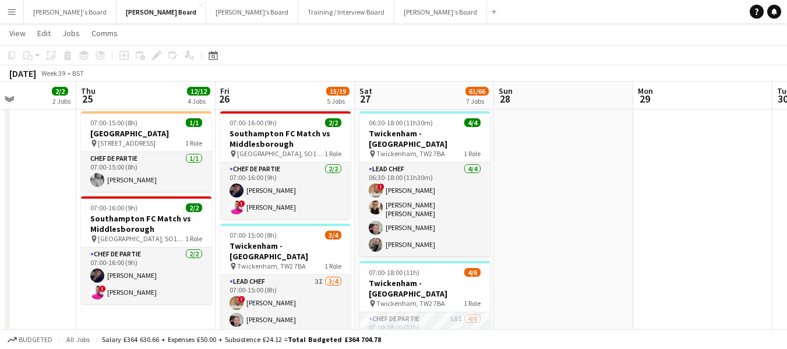
drag, startPoint x: 543, startPoint y: 125, endPoint x: 431, endPoint y: 125, distance: 111.8
click at [431, 125] on app-calendar-viewport "Sun 21 Mon 22 4/4 2 Jobs Tue 23 1/1 1 Job Wed 24 2/2 2 Jobs Thu 25 12/12 4 Jobs…" at bounding box center [393, 1] width 787 height 1821
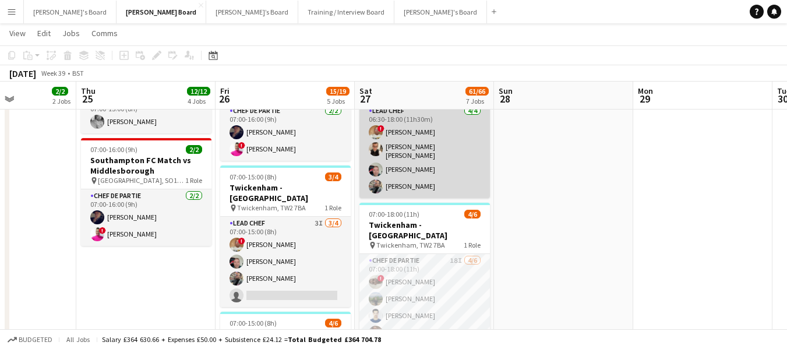
scroll to position [955, 0]
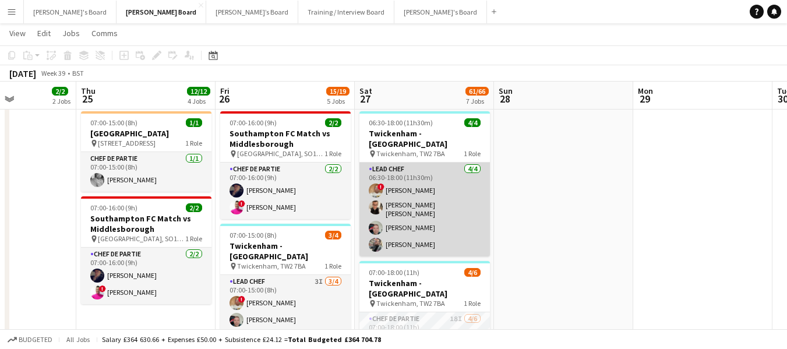
click at [398, 163] on app-card-role "Lead Chef 4/4 06:30-18:00 (11h30m) ! Ian Hutchinson Marnel Antonio Guillen Cast…" at bounding box center [424, 210] width 130 height 94
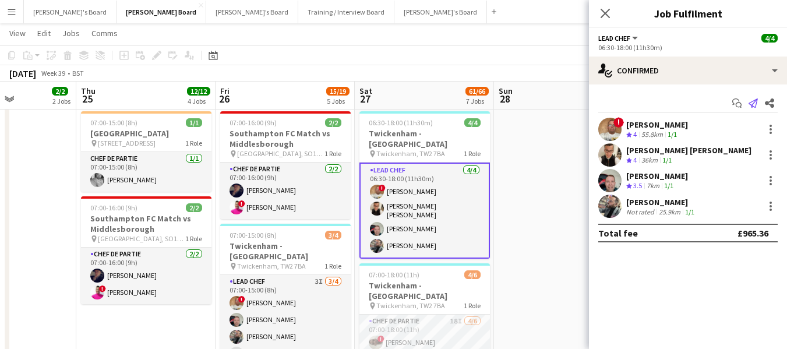
click at [751, 107] on icon at bounding box center [752, 102] width 9 height 9
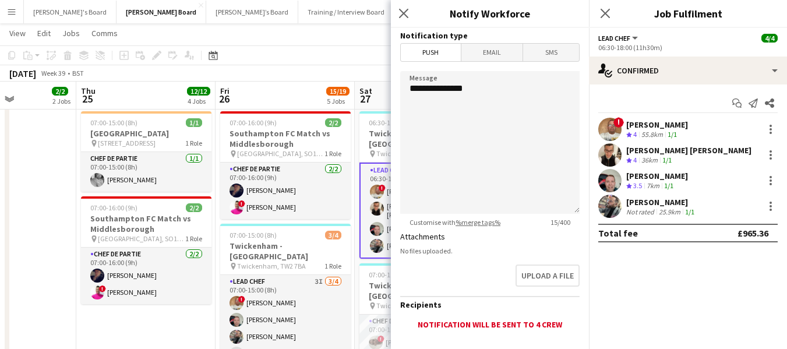
click at [488, 53] on span "Email" at bounding box center [492, 52] width 62 height 17
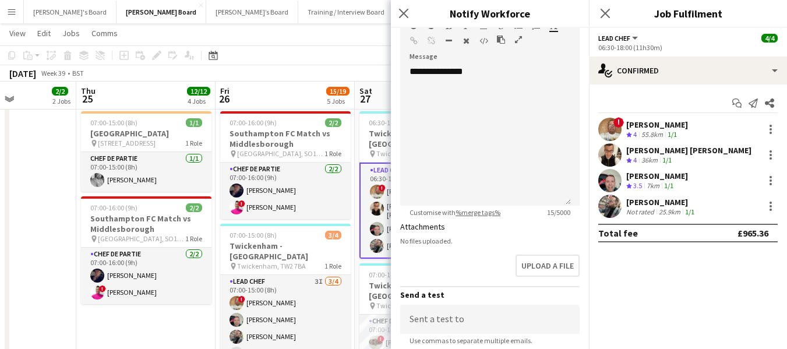
scroll to position [175, 0]
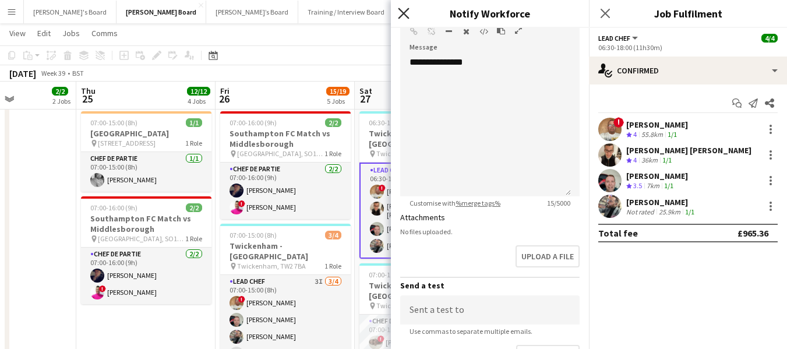
click at [404, 12] on icon "Close pop-in" at bounding box center [403, 13] width 11 height 11
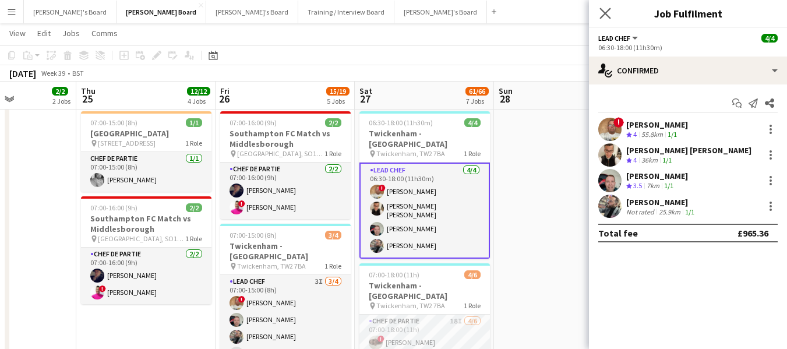
click at [611, 12] on app-icon "Close pop-in" at bounding box center [605, 13] width 17 height 17
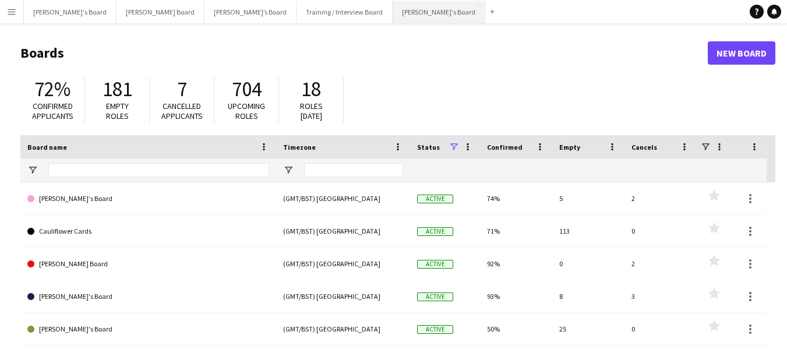
click at [393, 9] on button "Caitlin's Board Close" at bounding box center [439, 12] width 93 height 23
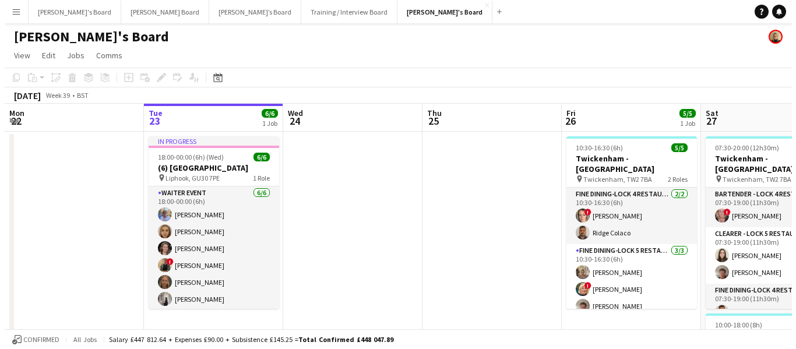
scroll to position [0, 321]
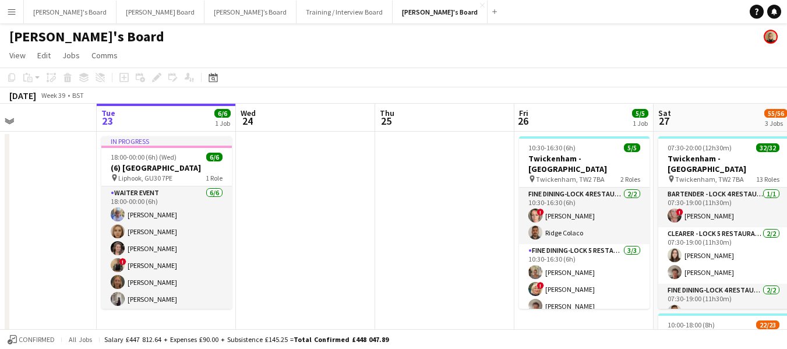
drag, startPoint x: 619, startPoint y: 112, endPoint x: 385, endPoint y: 92, distance: 234.5
click at [116, 7] on button "Dean's Board Close" at bounding box center [160, 12] width 88 height 23
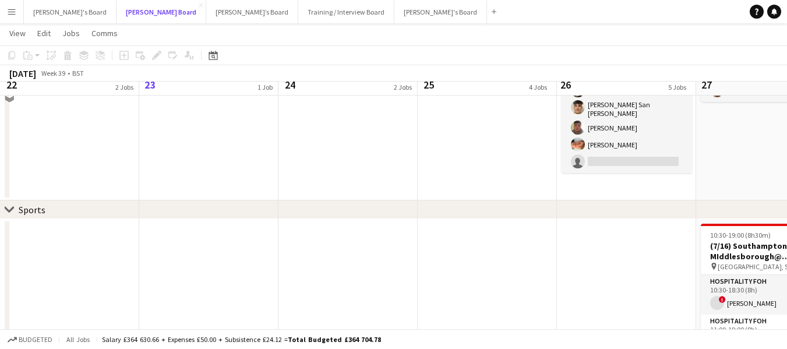
scroll to position [116, 0]
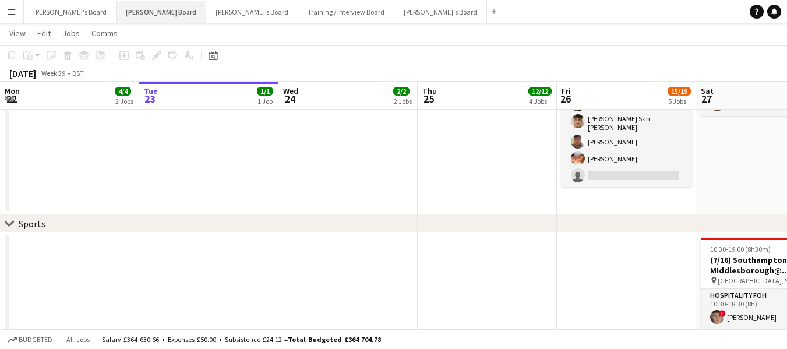
click at [117, 3] on button "Dean's Board Close" at bounding box center [161, 12] width 90 height 23
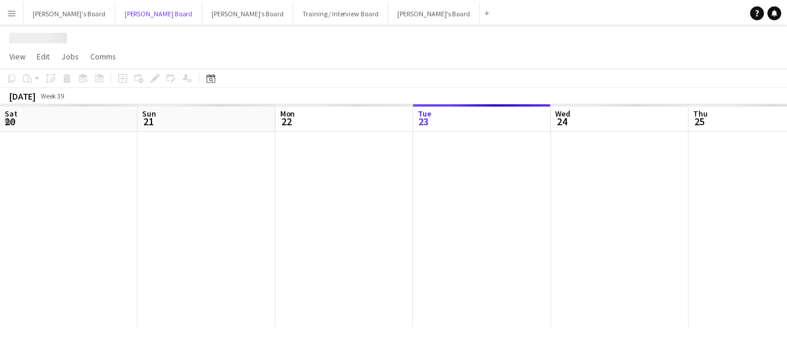
scroll to position [0, 278]
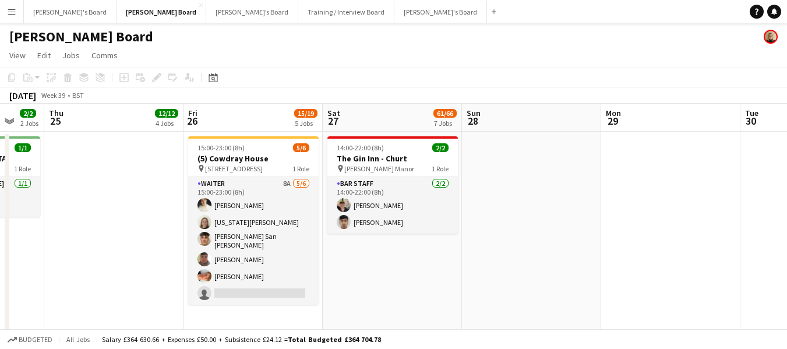
drag, startPoint x: 500, startPoint y: 116, endPoint x: 166, endPoint y: 110, distance: 334.4
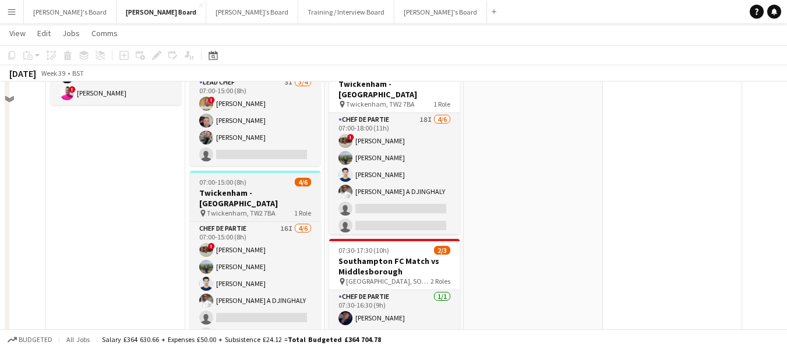
scroll to position [1165, 0]
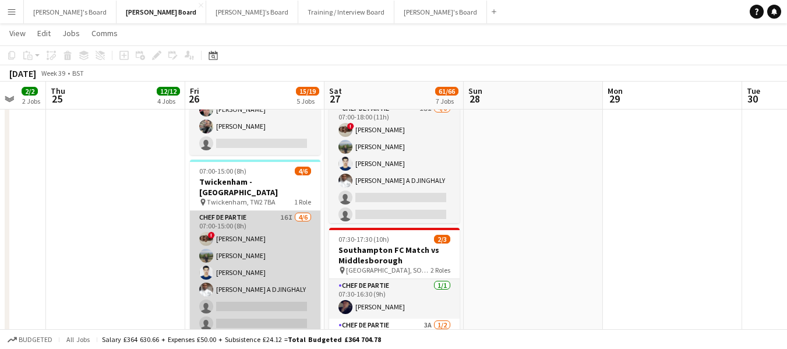
click at [260, 266] on app-card-role "Chef de Partie 16I 4/6 07:00-15:00 (8h) ! Nathan Powell Leon Lincoln Affan Khan…" at bounding box center [255, 273] width 130 height 124
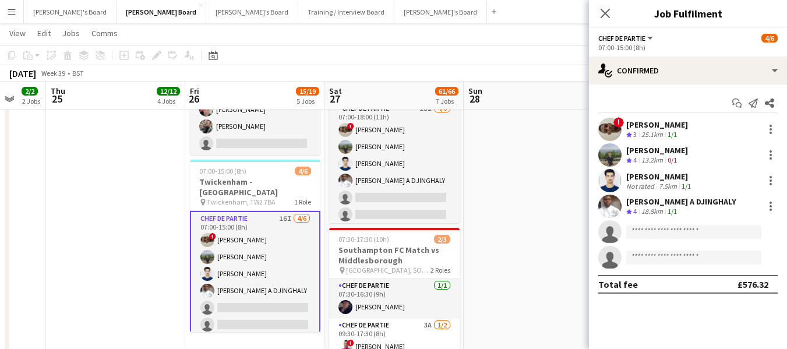
click at [701, 198] on div "ELHADJI A DJINGHALY" at bounding box center [681, 201] width 110 height 10
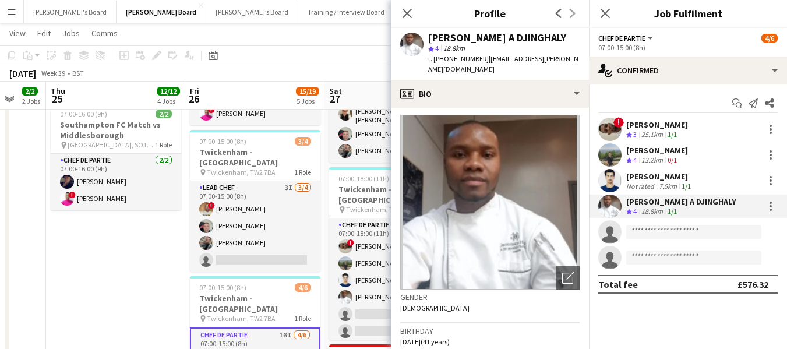
scroll to position [0, 0]
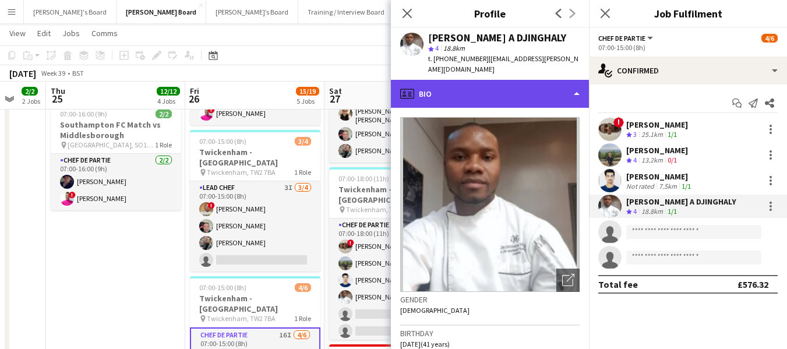
click at [496, 83] on div "profile Bio" at bounding box center [490, 94] width 198 height 28
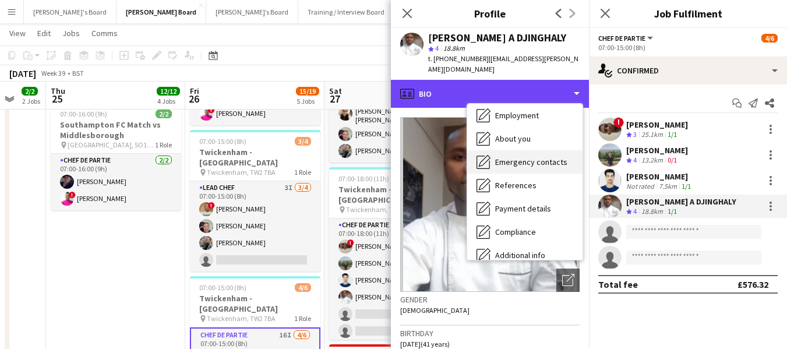
scroll to position [116, 0]
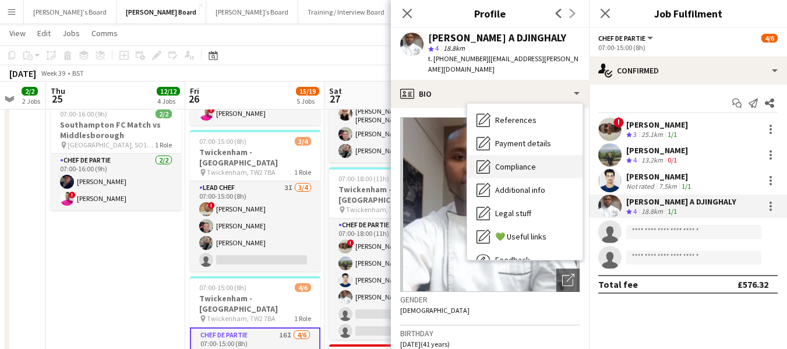
click at [522, 161] on span "Compliance" at bounding box center [515, 166] width 41 height 10
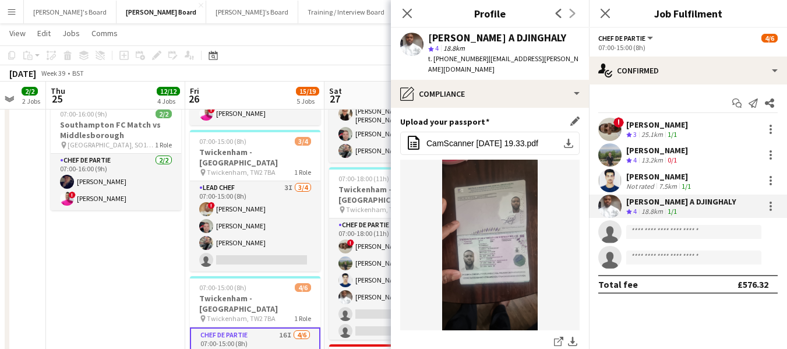
click at [496, 242] on img at bounding box center [489, 245] width 179 height 171
click at [496, 239] on img at bounding box center [489, 245] width 179 height 171
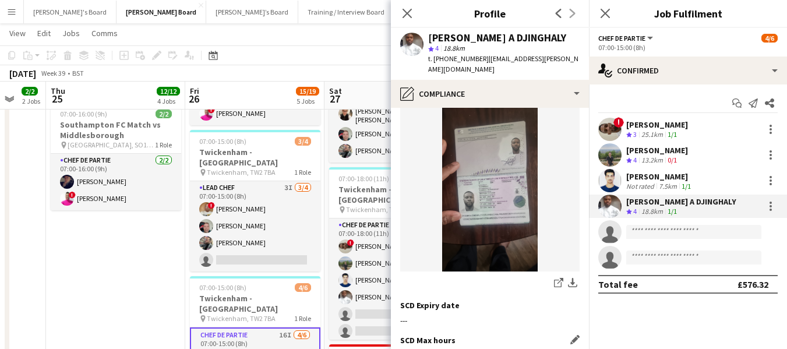
scroll to position [175, 0]
click at [485, 183] on img at bounding box center [489, 186] width 179 height 171
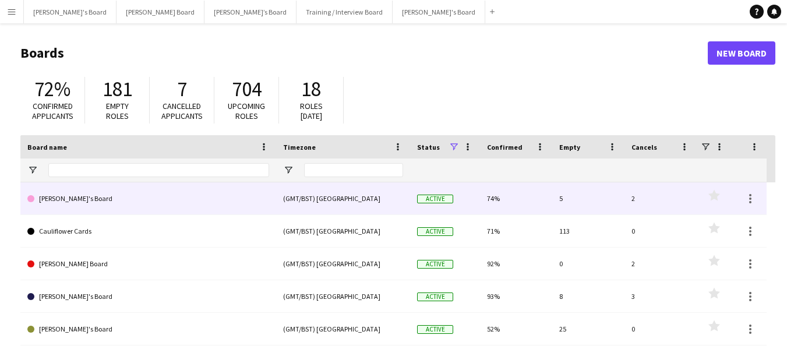
click at [71, 198] on link "[PERSON_NAME]'s Board" at bounding box center [148, 198] width 242 height 33
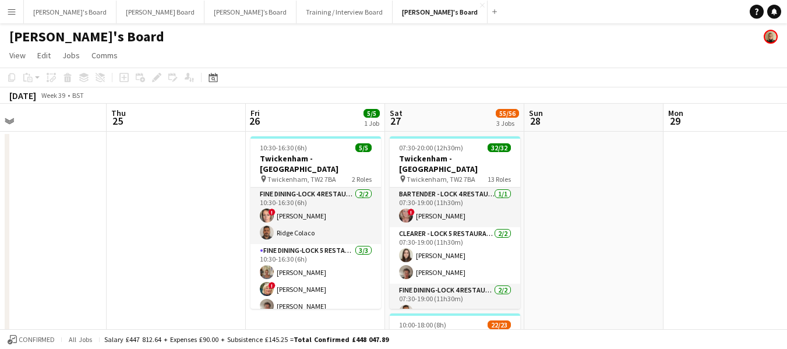
scroll to position [0, 451]
drag, startPoint x: 621, startPoint y: 119, endPoint x: 309, endPoint y: 104, distance: 312.0
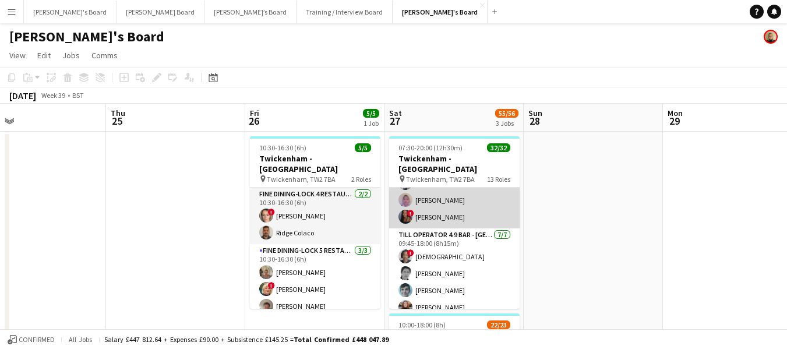
scroll to position [582, 0]
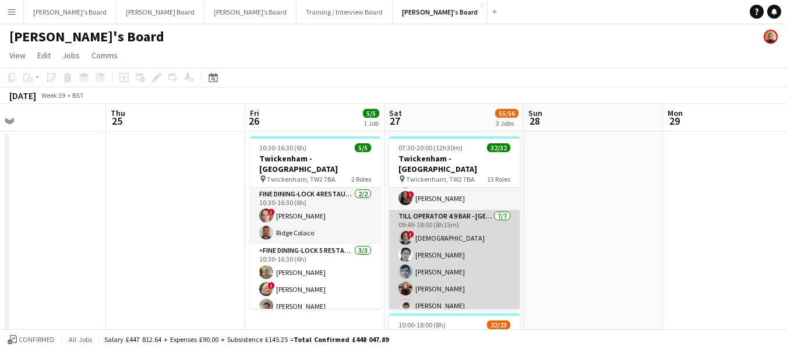
click at [442, 240] on app-card-role "Till Operator 4.9 BAR - [GEOGRAPHIC_DATA] [DATE] 09:45-18:00 (8h15m) ! Mofe Soy…" at bounding box center [454, 280] width 130 height 141
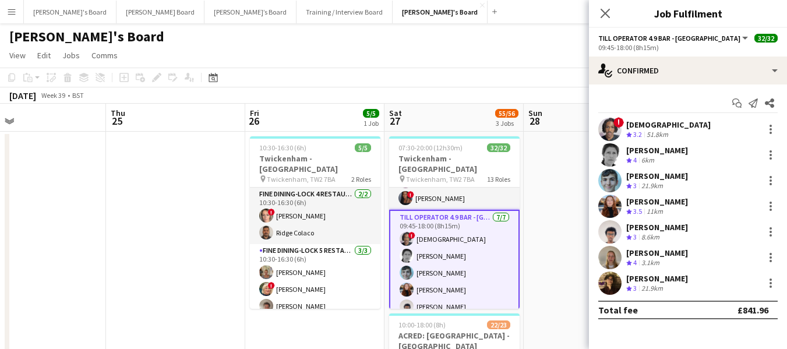
click at [659, 154] on div "[PERSON_NAME]" at bounding box center [657, 150] width 62 height 10
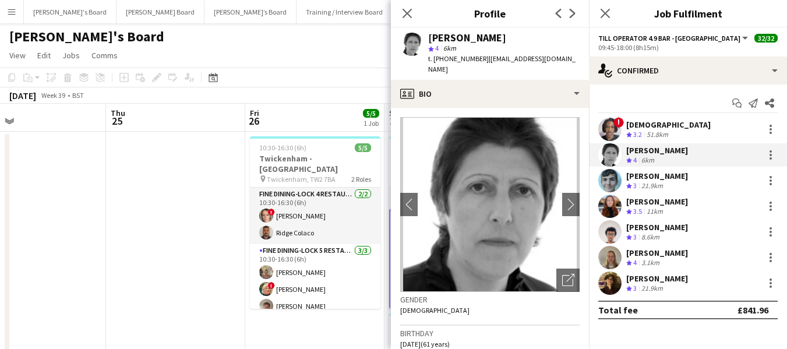
click at [615, 228] on app-user-avatar at bounding box center [609, 231] width 23 height 23
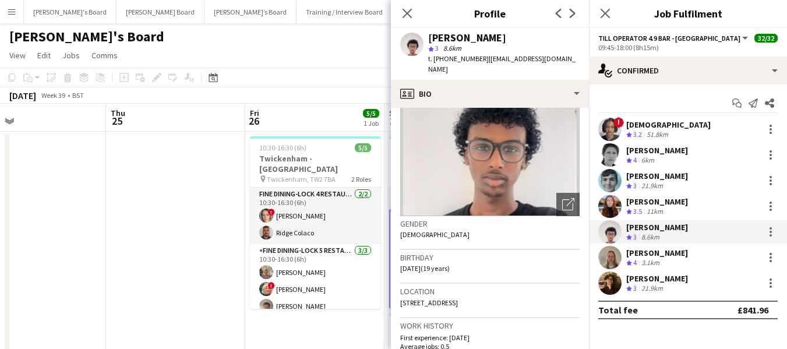
scroll to position [175, 0]
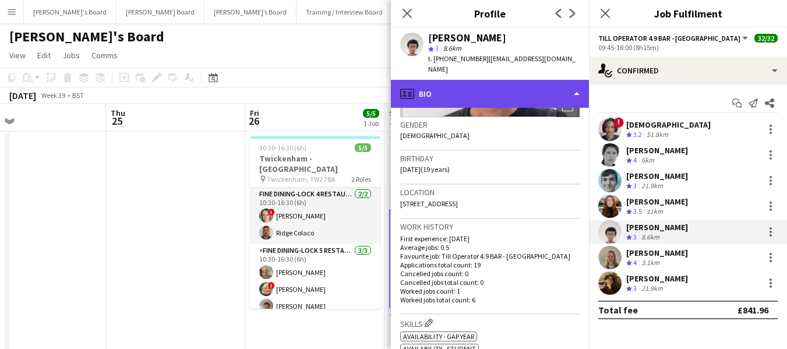
click at [483, 80] on div "profile Bio" at bounding box center [490, 94] width 198 height 28
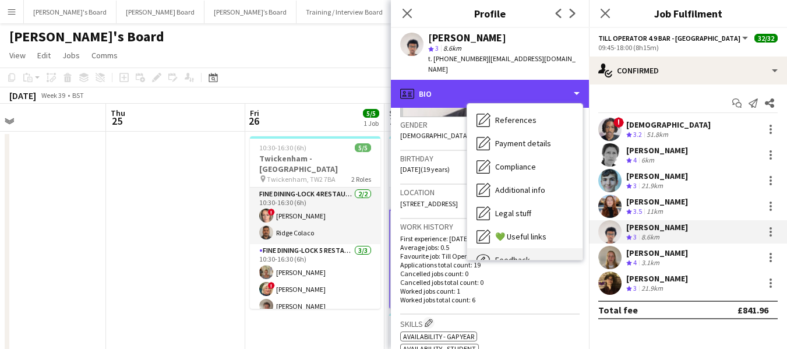
scroll to position [156, 0]
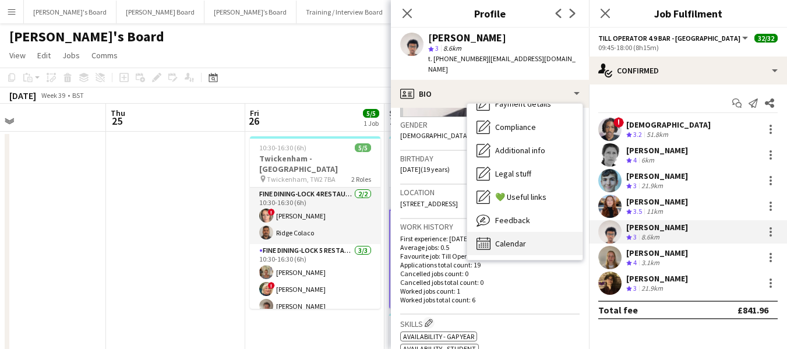
click at [508, 238] on span "Calendar" at bounding box center [510, 243] width 31 height 10
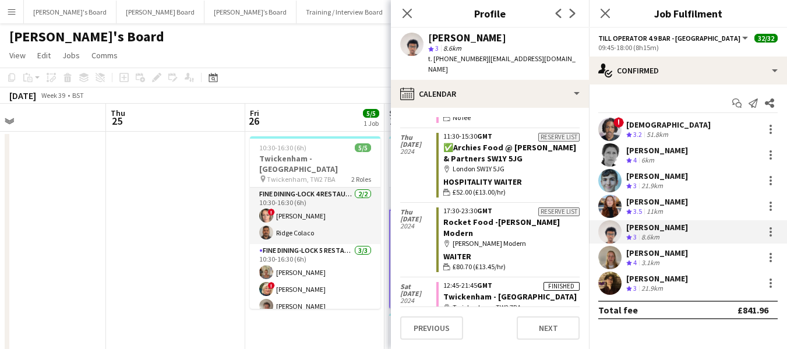
scroll to position [954, 0]
